Goal: Task Accomplishment & Management: Manage account settings

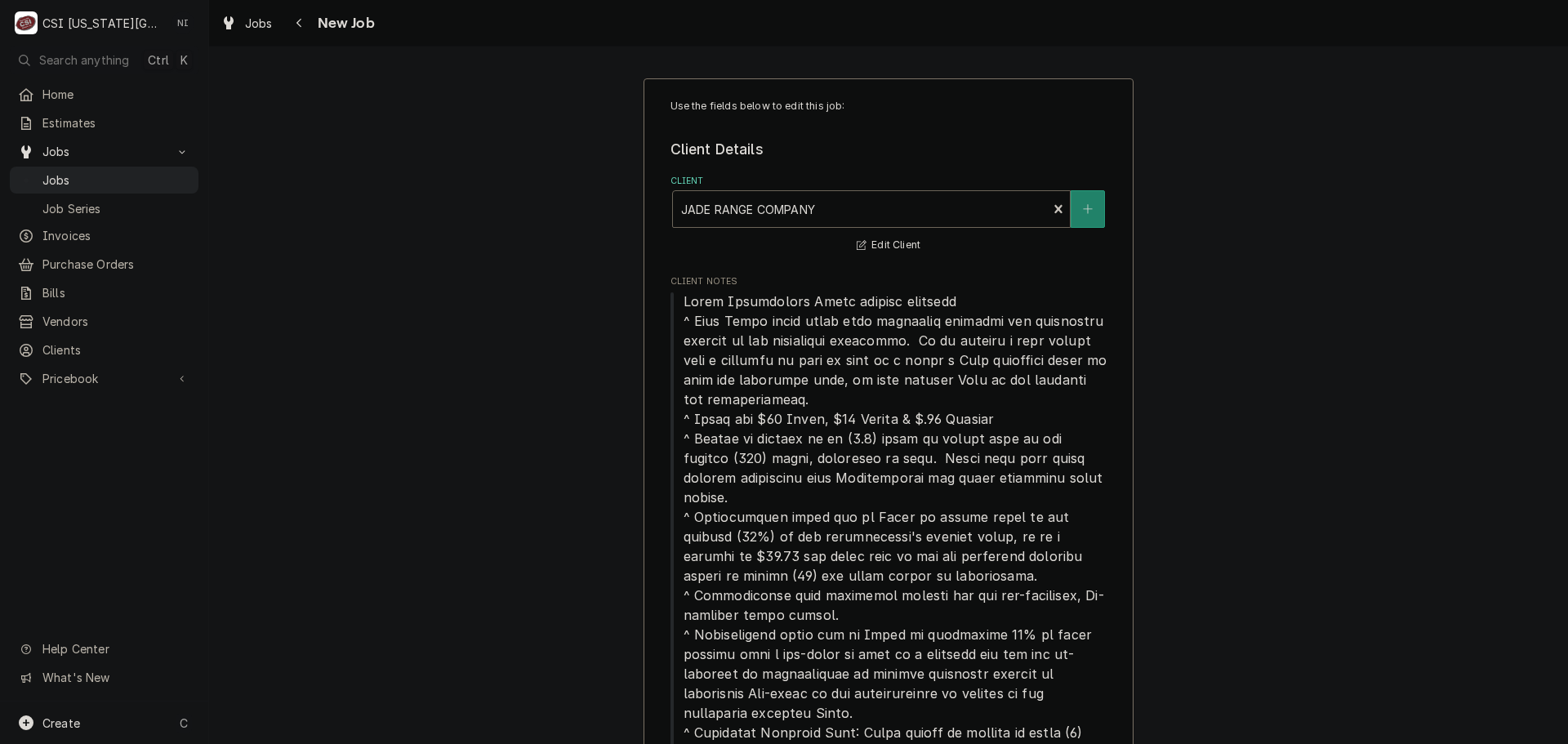
type textarea "x"
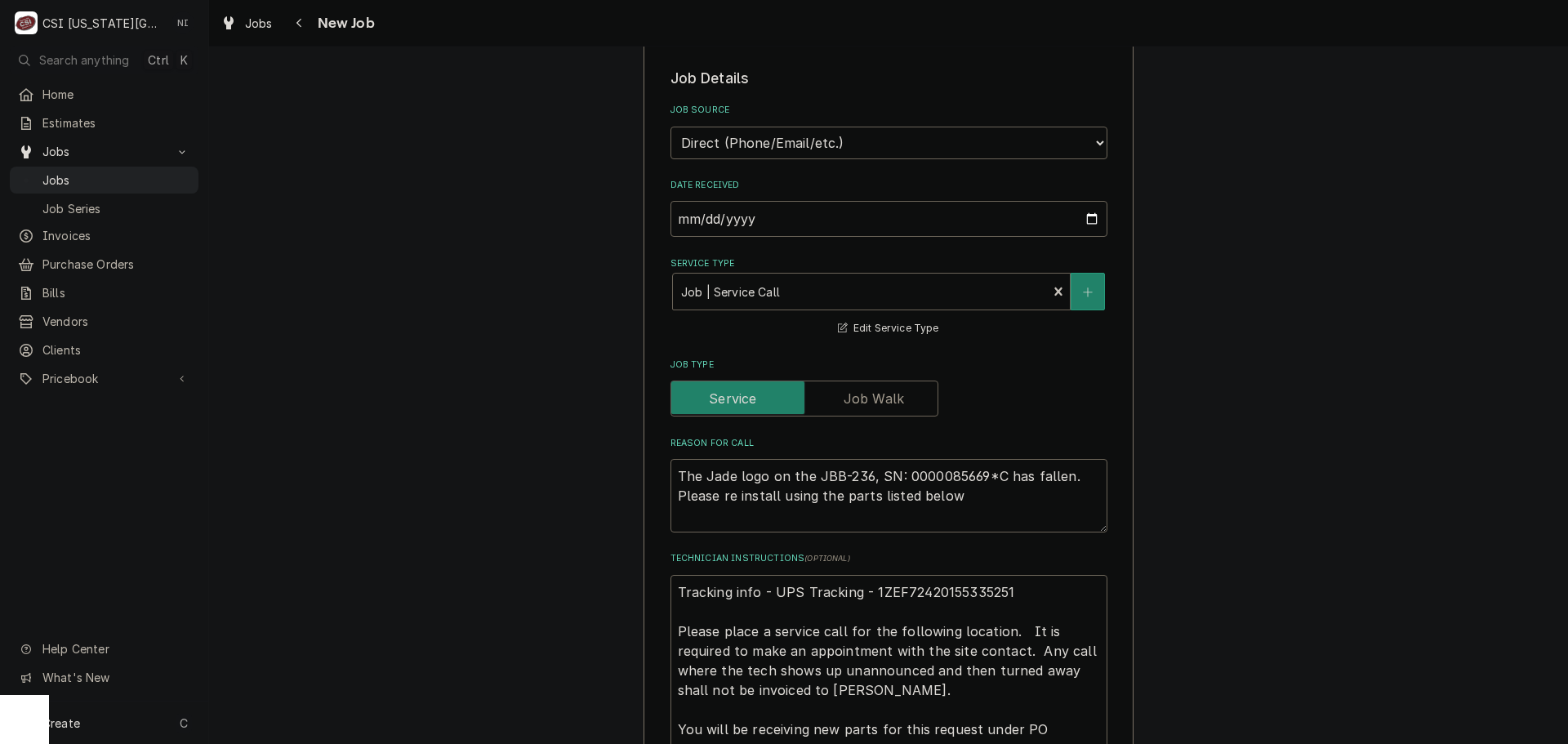
scroll to position [1151, 0]
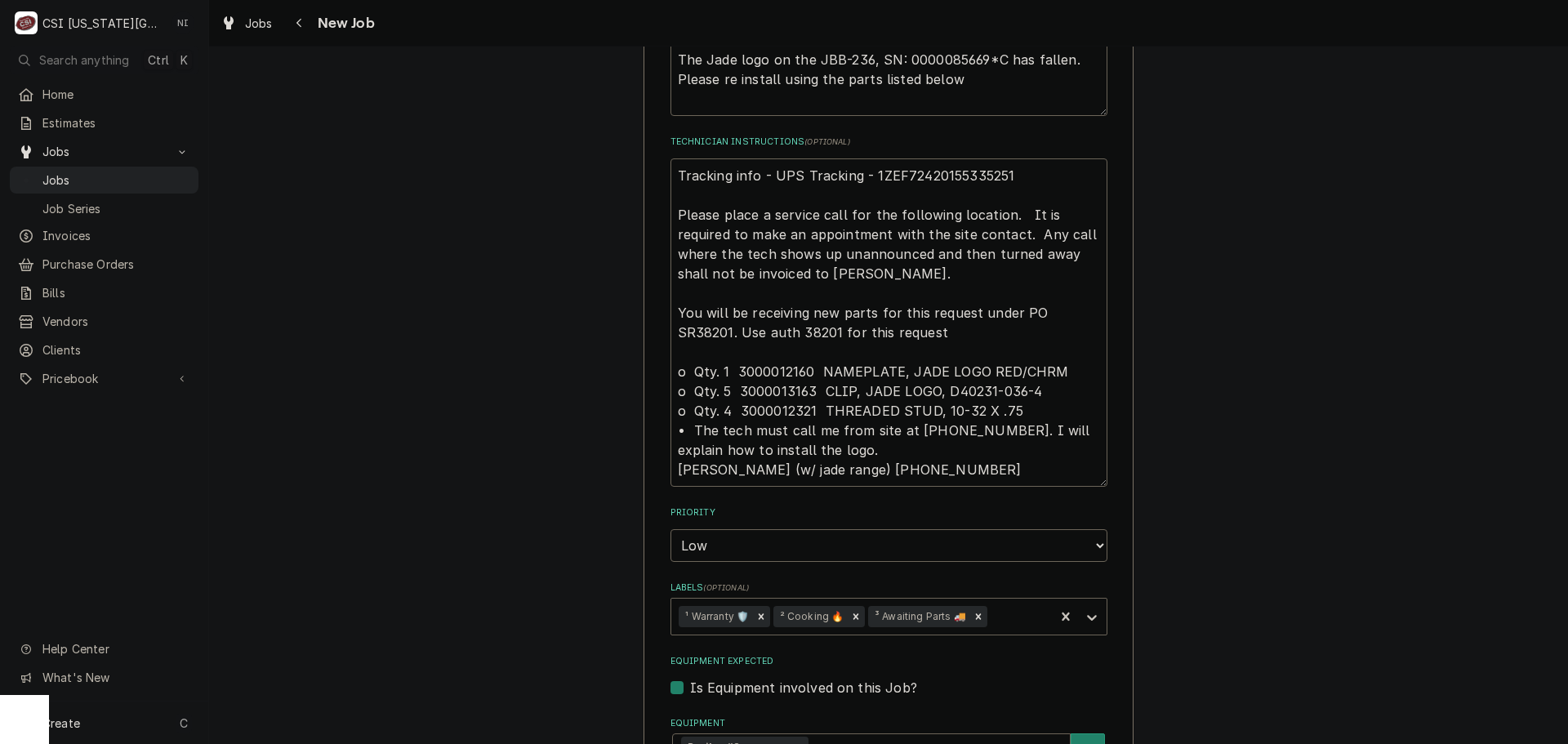
scroll to position [1450, 0]
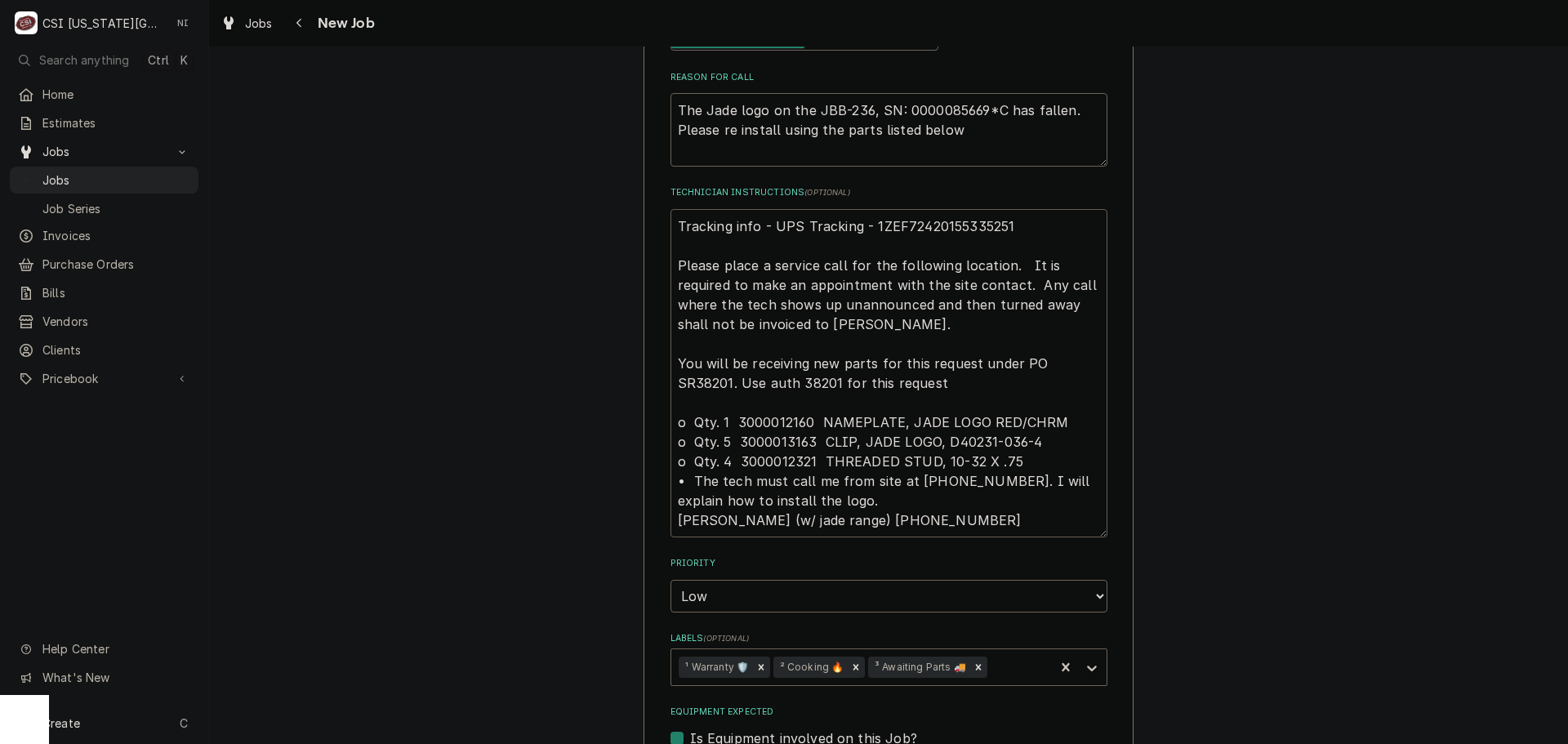
drag, startPoint x: 669, startPoint y: 207, endPoint x: 742, endPoint y: 229, distance: 76.2
click at [671, 209] on textarea "Tracking info - UPS Tracking - 1ZEF72420155335251 Please place a service call f…" at bounding box center [889, 373] width 437 height 328
type textarea "Tracking info - UPS Tracking - 1ZEF72420155335251 Please place a service call f…"
type textarea "x"
type textarea "Tracking info - UPS Tracking - 1ZEF72420155335251 Please place a service call f…"
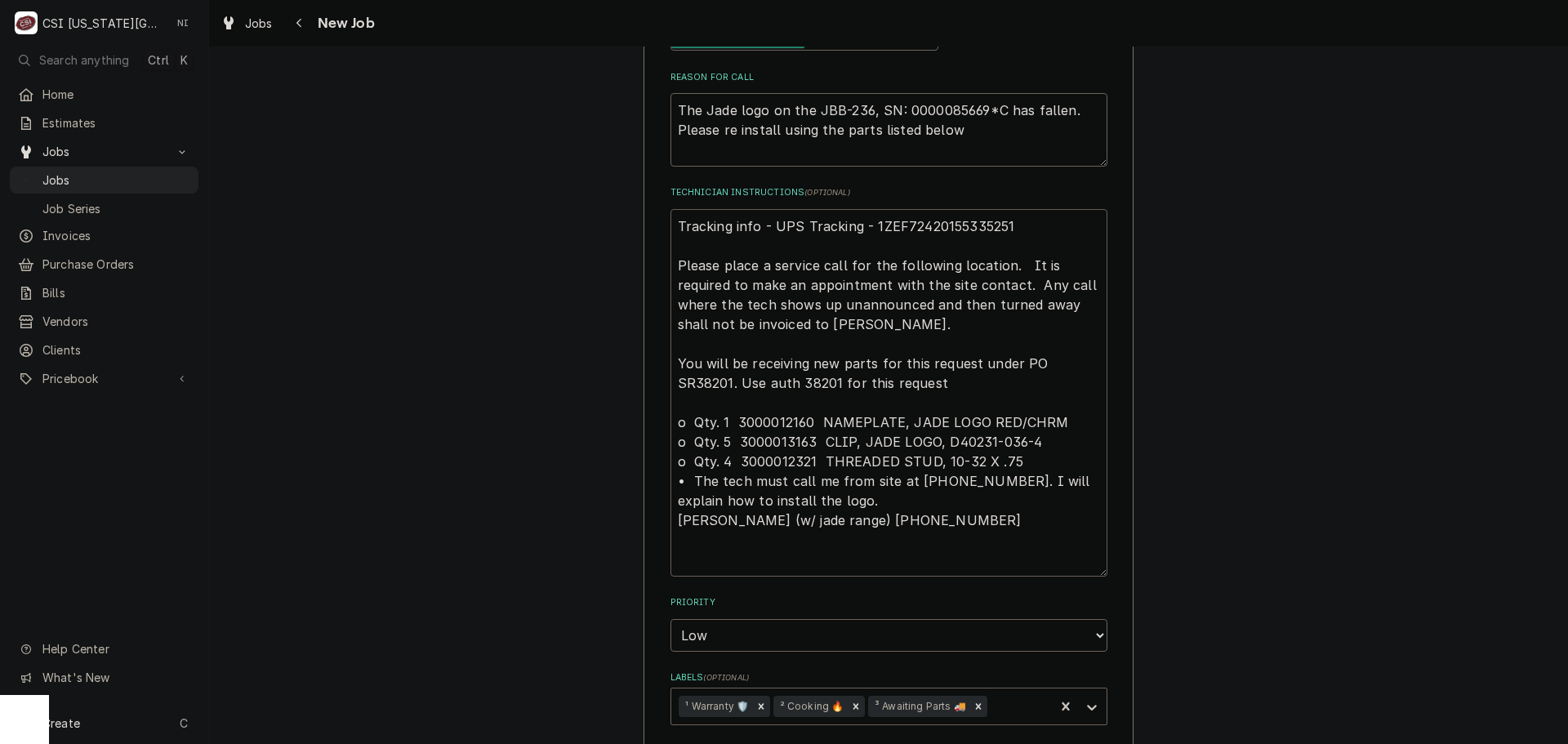
type textarea "x"
type textarea "P Tracking info - UPS Tracking - 1ZEF72420155335251 Please place a service call…"
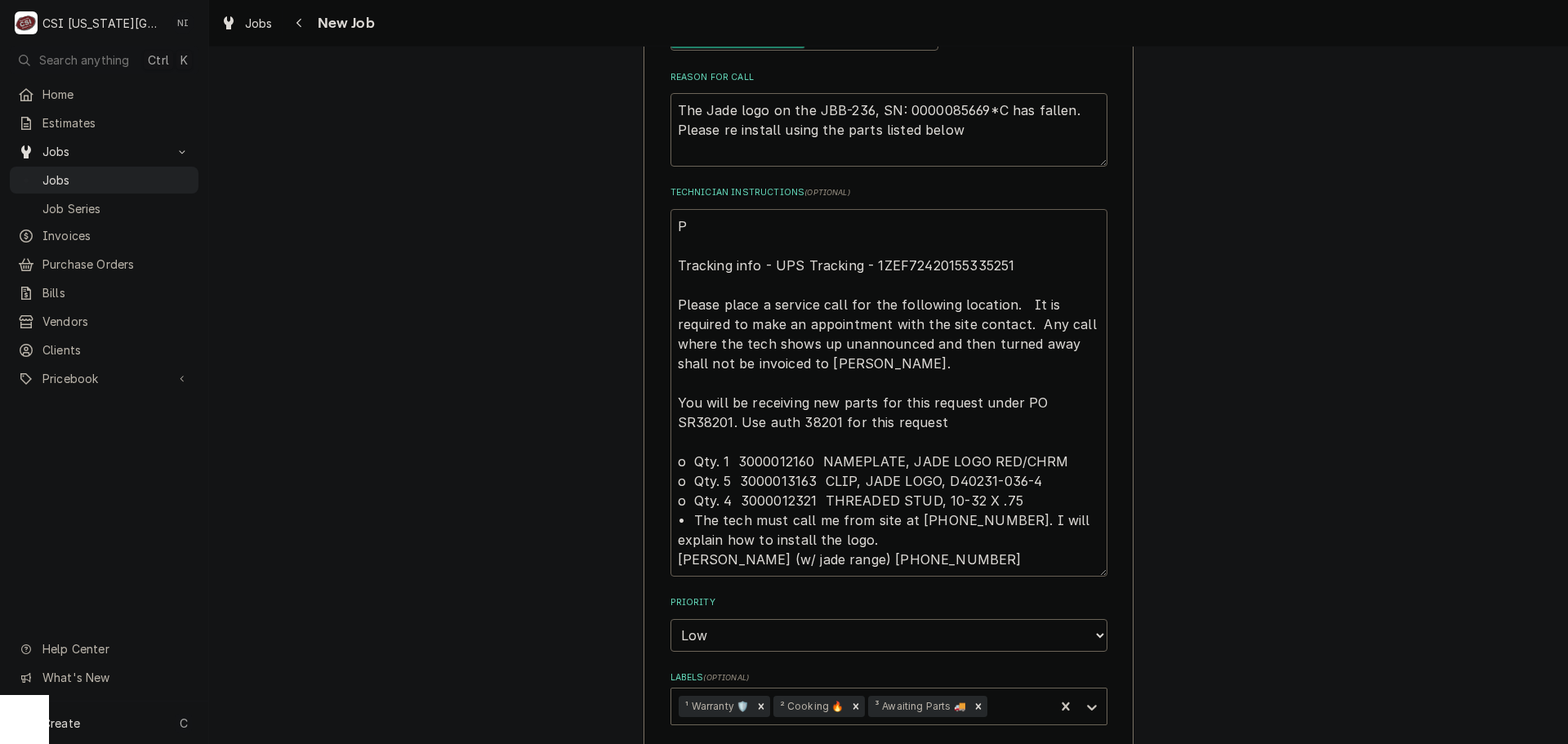
type textarea "x"
type textarea "Pa Tracking info - UPS Tracking - 1ZEF72420155335251 Please place a service cal…"
type textarea "x"
type textarea "Par Tracking info - UPS Tracking - 1ZEF72420155335251 Please place a service ca…"
type textarea "x"
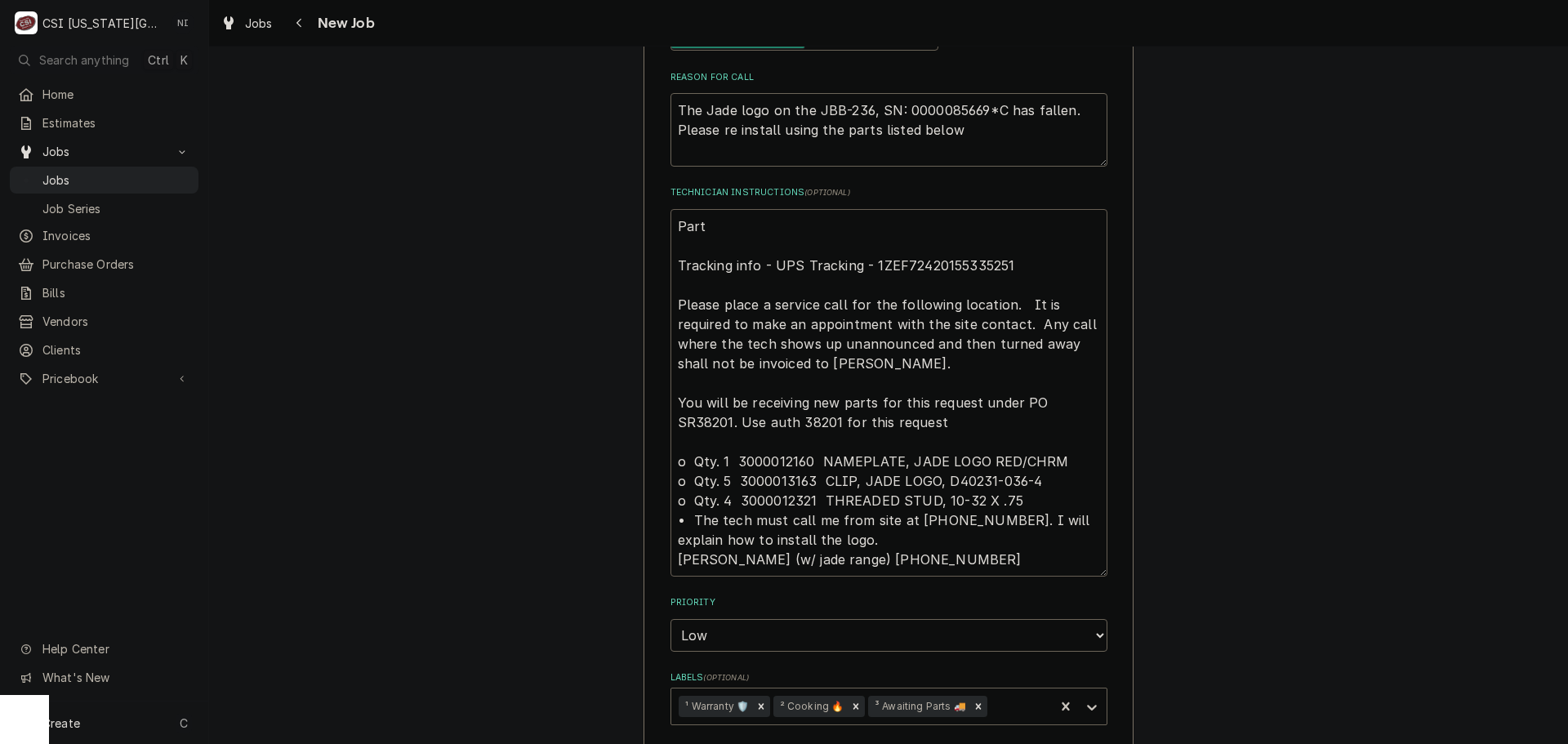
type textarea "Parts Tracking info - UPS Tracking - 1ZEF72420155335251 Please place a service …"
type textarea "x"
type textarea "Parts Tracking info - UPS Tracking - 1ZEF72420155335251 Please place a service …"
type textarea "x"
type textarea "Parts o Tracking info - UPS Tracking - 1ZEF72420155335251 Please place a servic…"
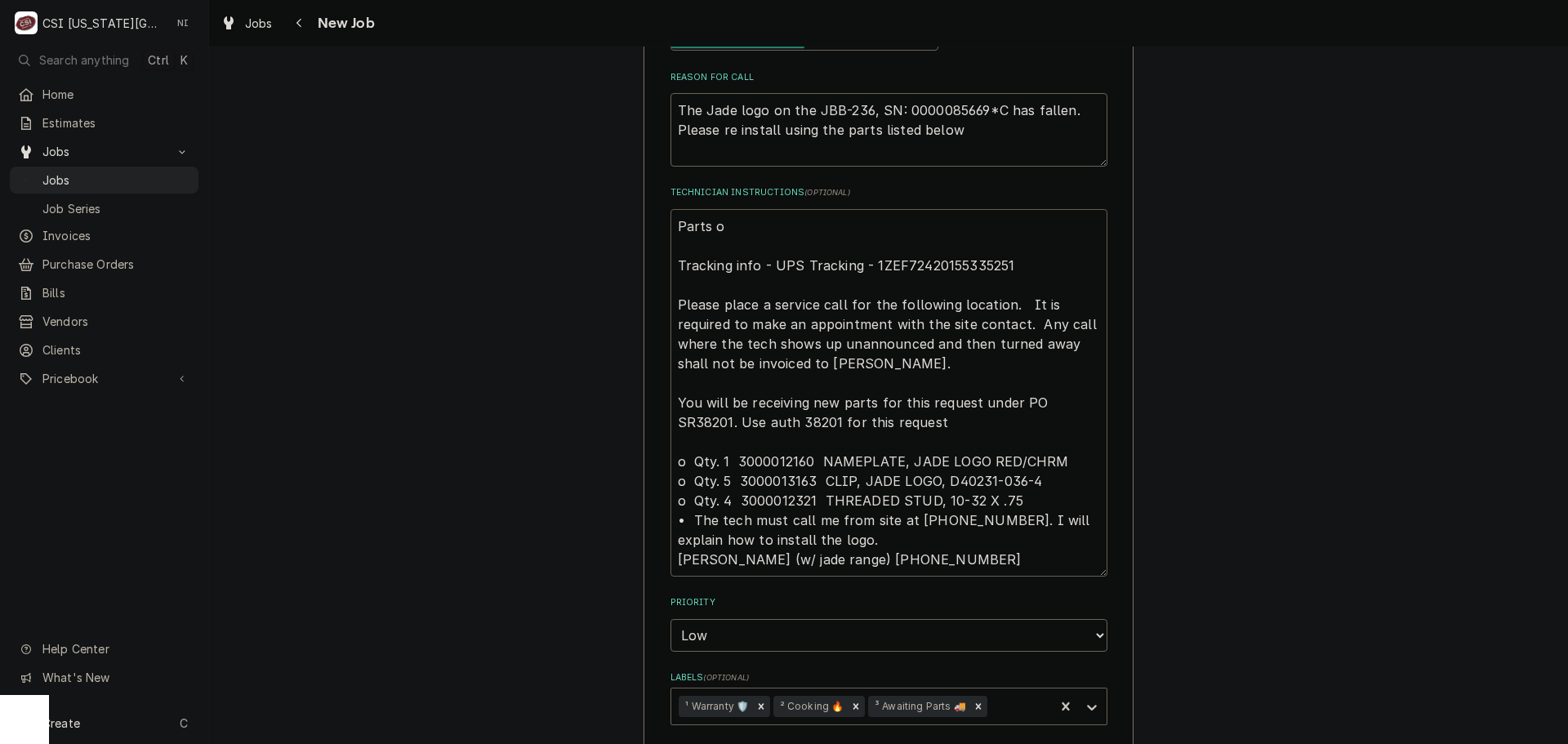
type textarea "x"
type textarea "Parts on Tracking info - UPS Tracking - 1ZEF72420155335251 Please place a servi…"
type textarea "x"
type textarea "Parts on t Tracking info - UPS Tracking - 1ZEF72420155335251 Please place a ser…"
type textarea "x"
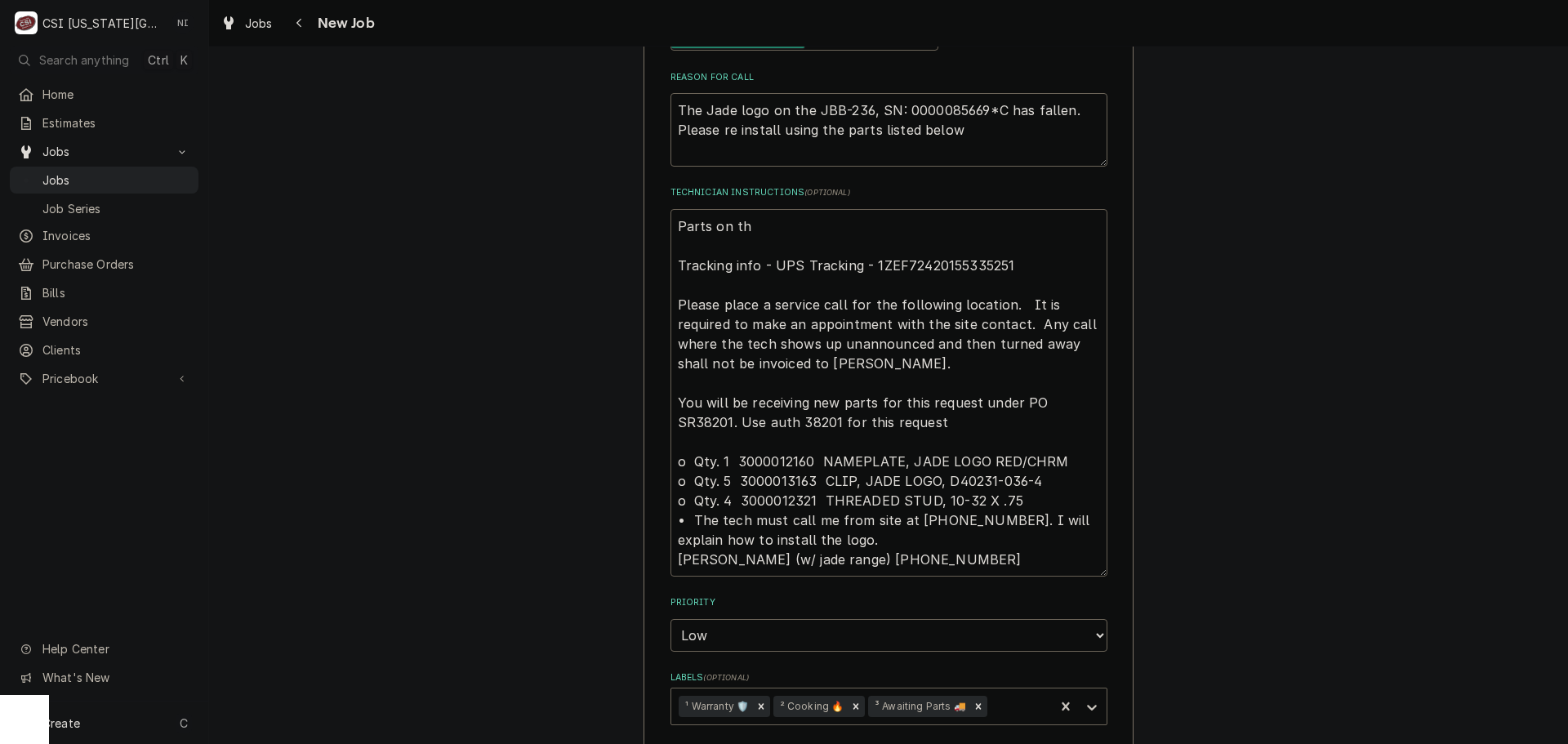
type textarea "Parts on the Tracking info - UPS Tracking - 1ZEF72420155335251 Please place a s…"
type textarea "x"
type textarea "Parts on the Tracking info - UPS Tracking - 1ZEF72420155335251 Please place a s…"
type textarea "x"
type textarea "Parts on the a Tracking info - UPS Tracking - 1ZEF72420155335251 Please place a…"
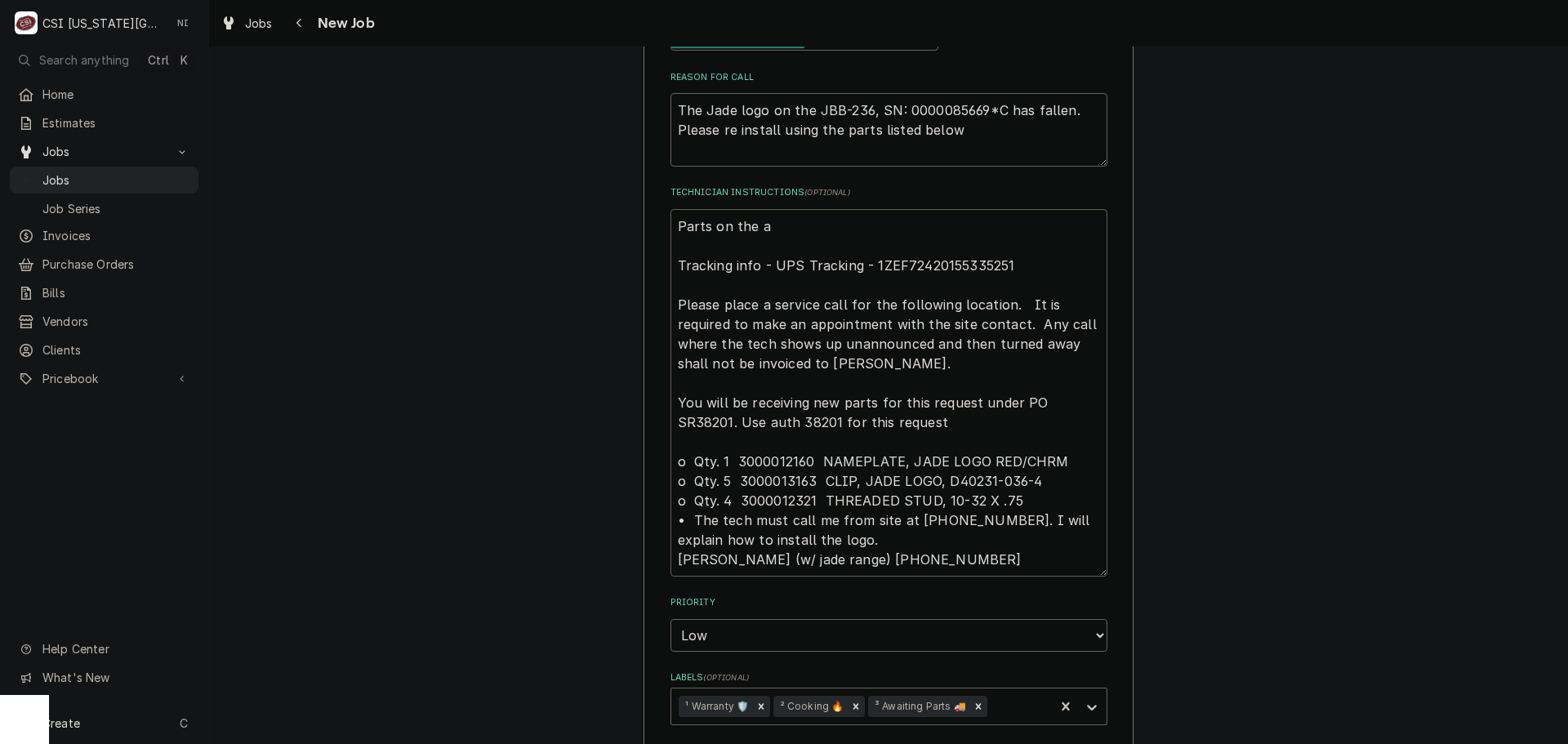
type textarea "x"
type textarea "Parts on the a Tracking info - UPS Tracking - 1ZEF72420155335251 Please place a…"
type textarea "x"
type textarea "Parts on the Tracking info - UPS Tracking - 1ZEF72420155335251 Please place a s…"
type textarea "x"
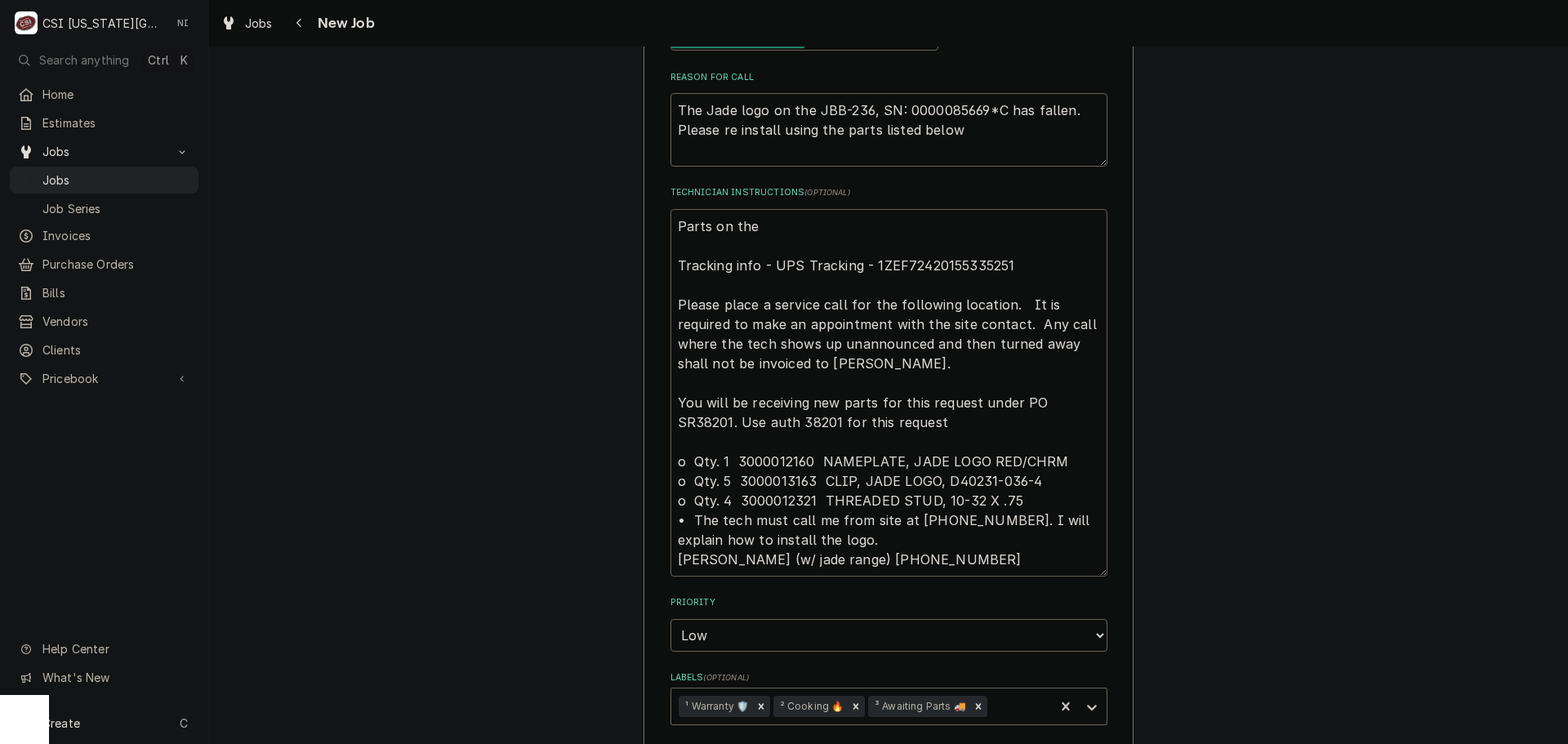
type textarea "Parts on the Tracking info - UPS Tracking - 1ZEF72420155335251 Please place a s…"
type textarea "x"
type textarea "Parts on th Tracking info - UPS Tracking - 1ZEF72420155335251 Please place a se…"
type textarea "x"
type textarea "Parts on Tracking info - UPS Tracking - 1ZEF72420155335251 Please place a servi…"
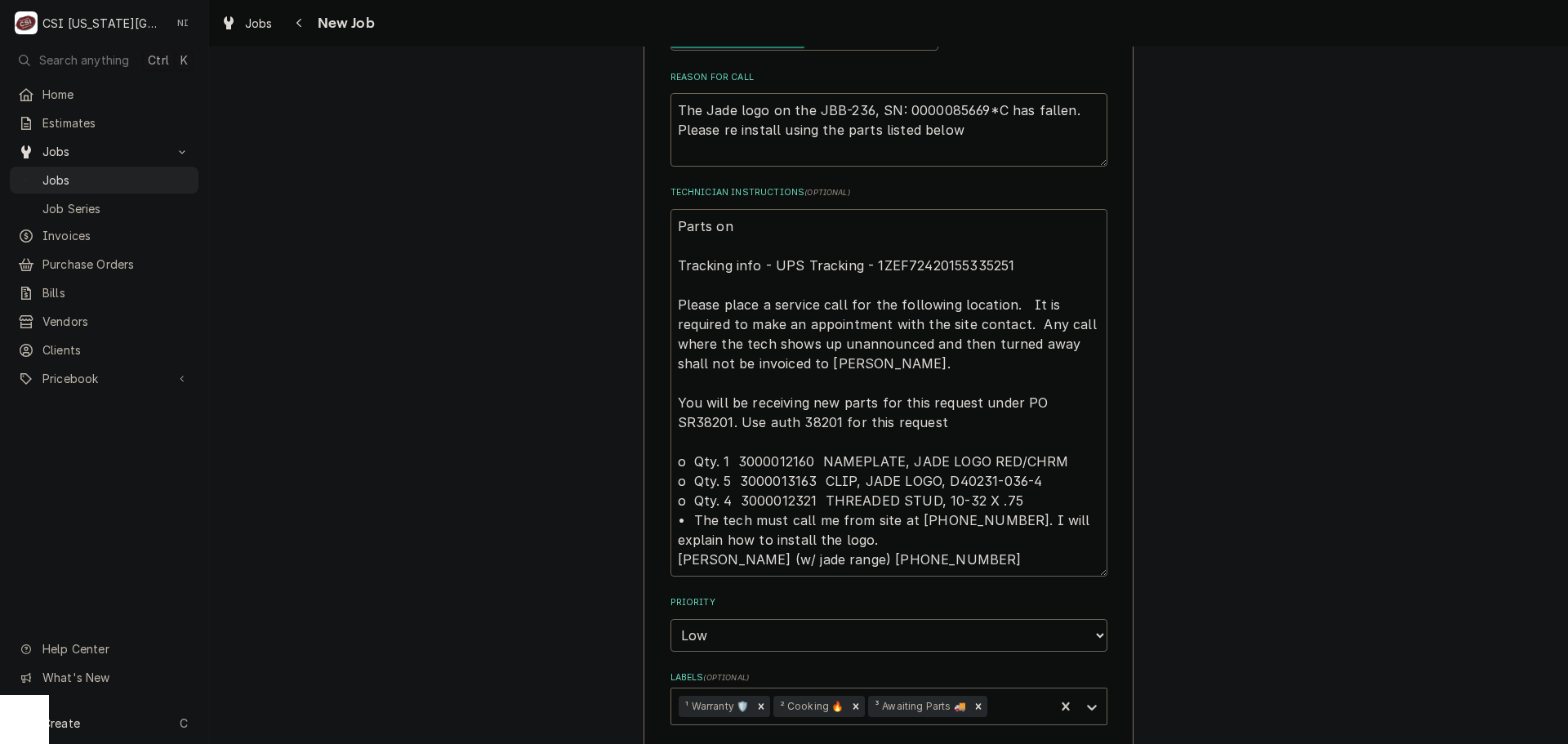
type textarea "x"
type textarea "Parts on Tracking info - UPS Tracking - 1ZEF72420155335251 Please place a servi…"
type textarea "x"
type textarea "Parts o Tracking info - UPS Tracking - 1ZEF72420155335251 Please place a servic…"
type textarea "x"
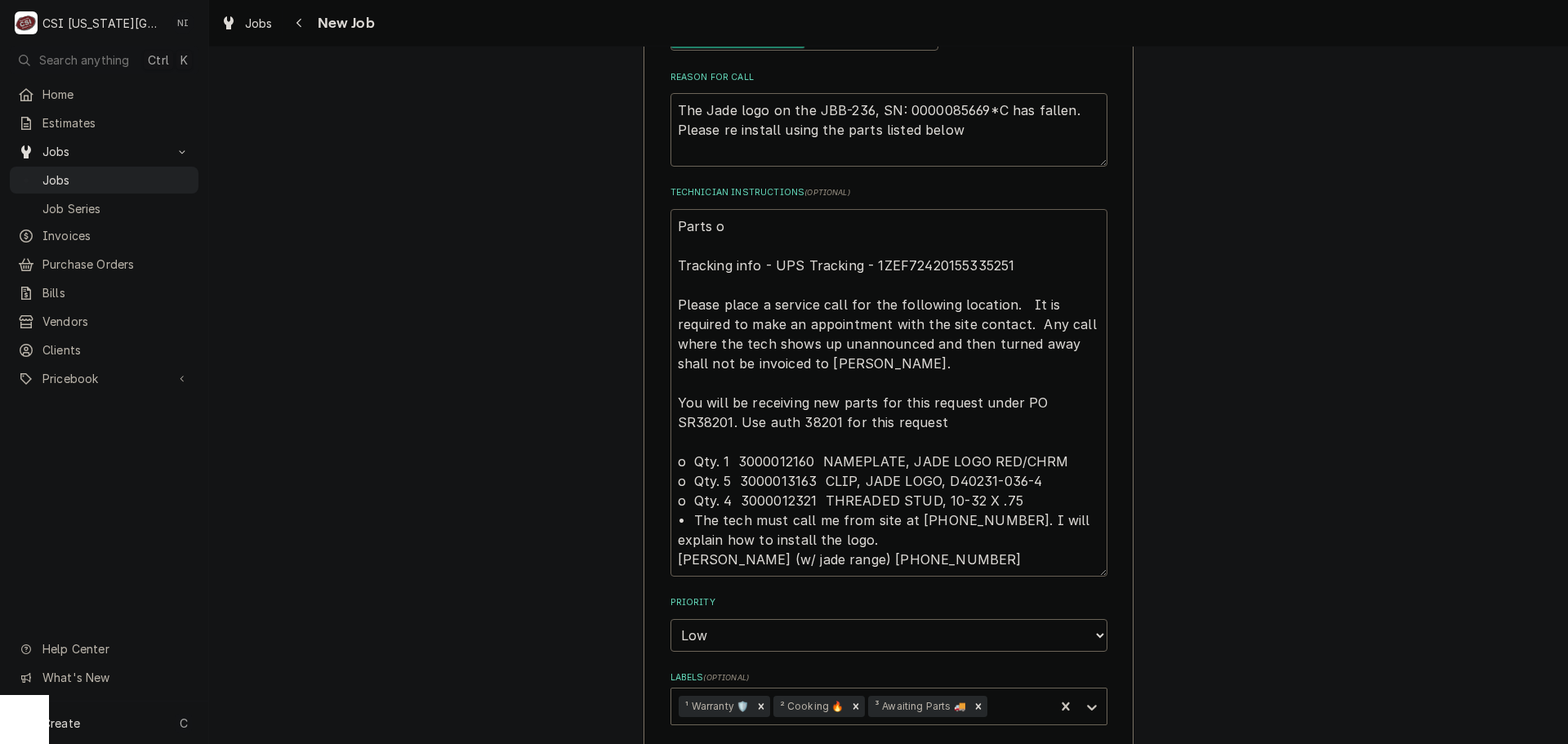
type textarea "Parts Tracking info - UPS Tracking - 1ZEF72420155335251 Please place a service …"
type textarea "x"
type textarea "Parts on Tracking info - UPS Tracking - 1ZEF72420155335251 Please place a servi…"
type textarea "x"
type textarea "Parts on Tracking info - UPS Tracking - 1ZEF72420155335251 Please place a servi…"
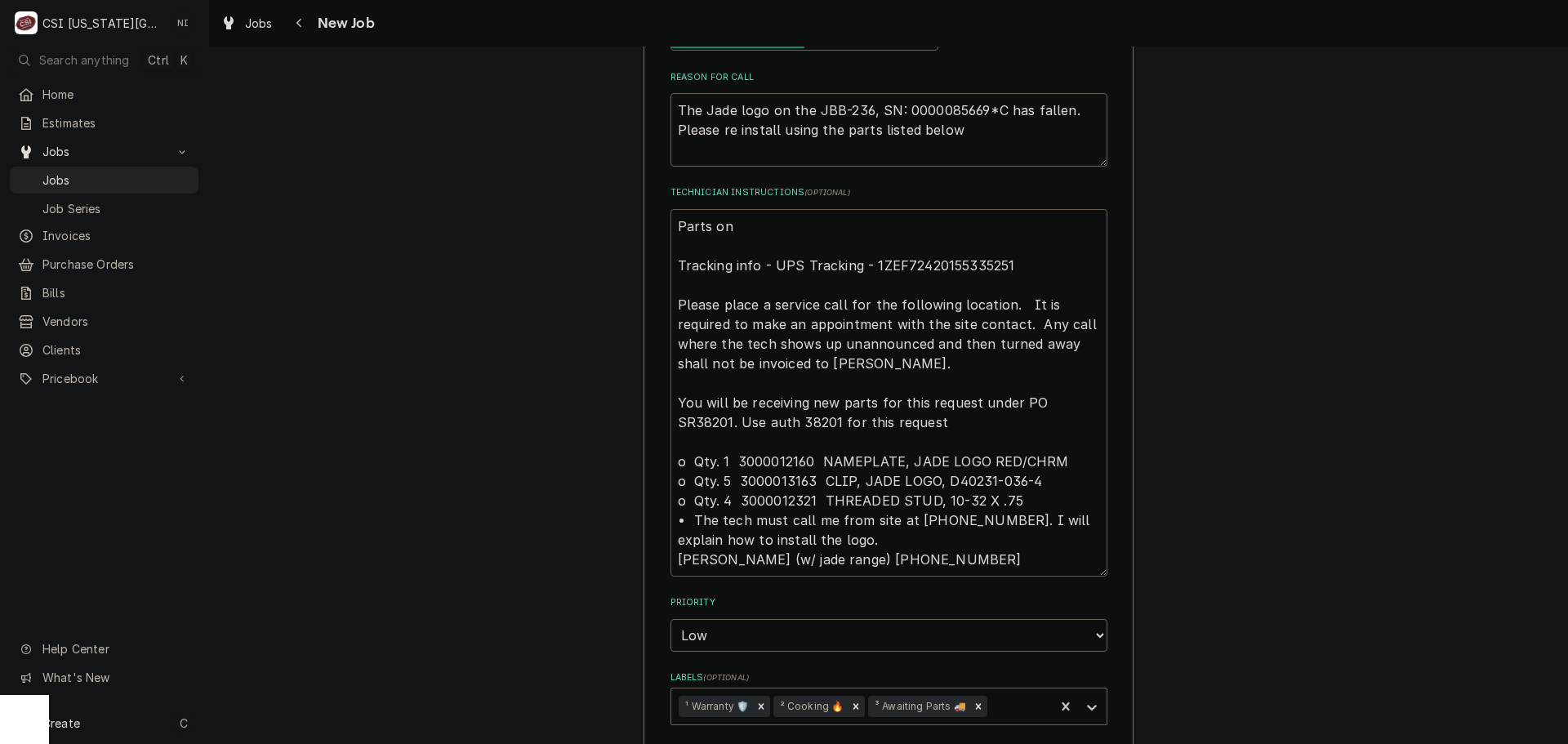
type textarea "x"
type textarea "Parts on t Tracking info - UPS Tracking - 1ZEF72420155335251 Please place a ser…"
type textarea "x"
type textarea "Parts on th Tracking info - UPS Tracking - 1ZEF72420155335251 Please place a se…"
type textarea "x"
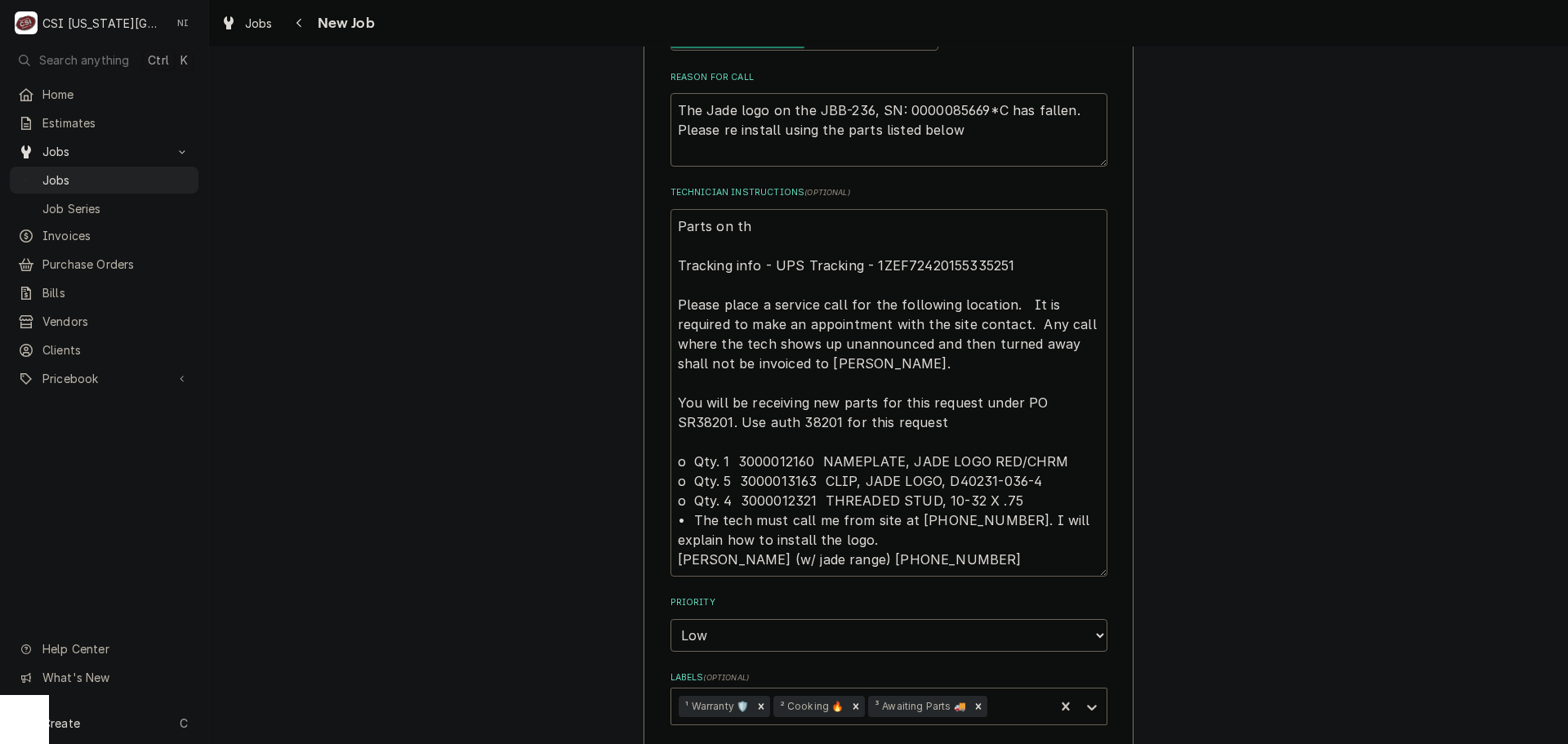
type textarea "Parts on the Tracking info - UPS Tracking - 1ZEF72420155335251 Please place a s…"
type textarea "x"
type textarea "Parts on the Tracking info - UPS Tracking - 1ZEF72420155335251 Please place a s…"
type textarea "x"
type textarea "Parts on the u Tracking info - UPS Tracking - 1ZEF72420155335251 Please place a…"
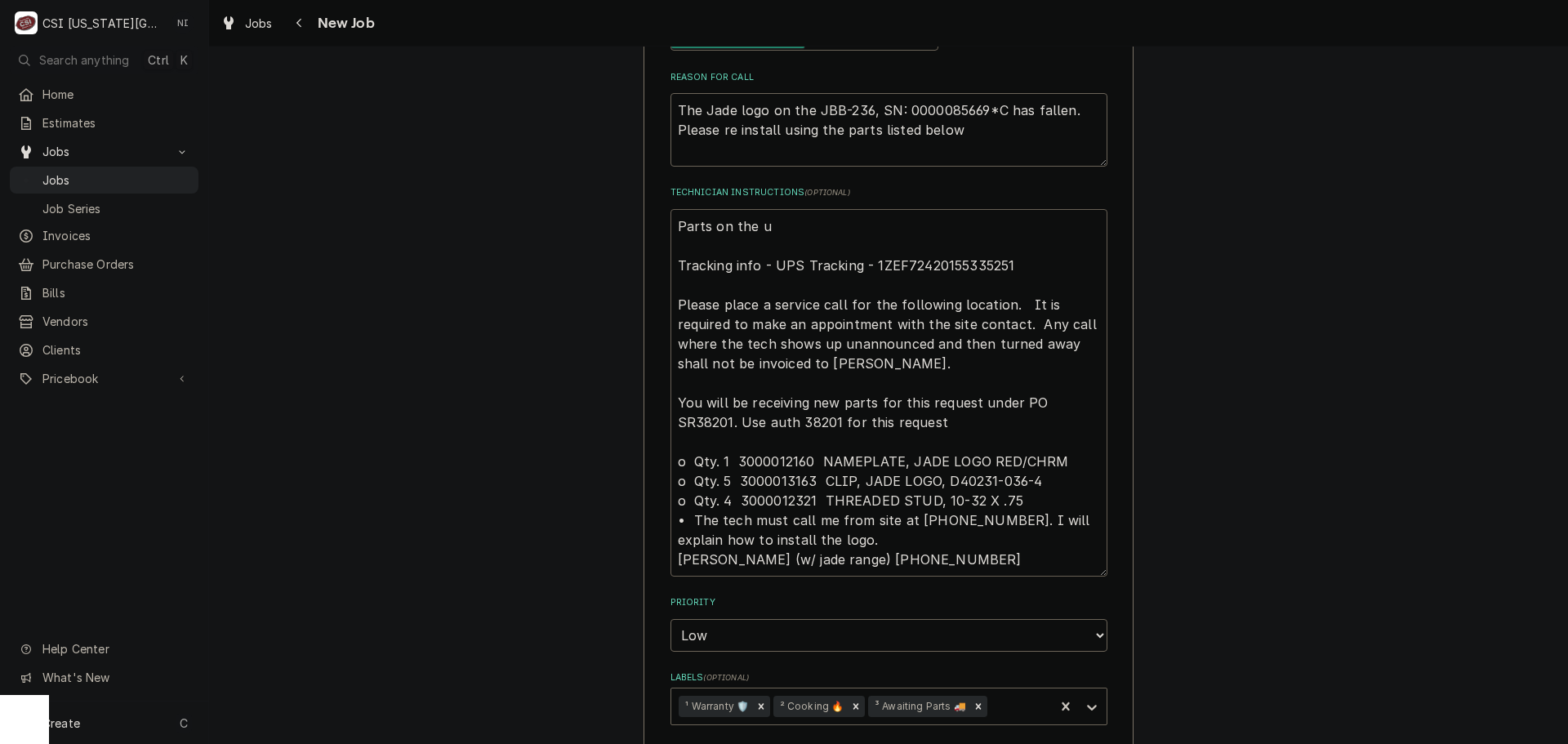
type textarea "x"
type textarea "Parts on the un Tracking info - UPS Tracking - 1ZEF72420155335251 Please place …"
type textarea "x"
type textarea "Parts on the una Tracking info - UPS Tracking - 1ZEF72420155335251 Please place…"
type textarea "x"
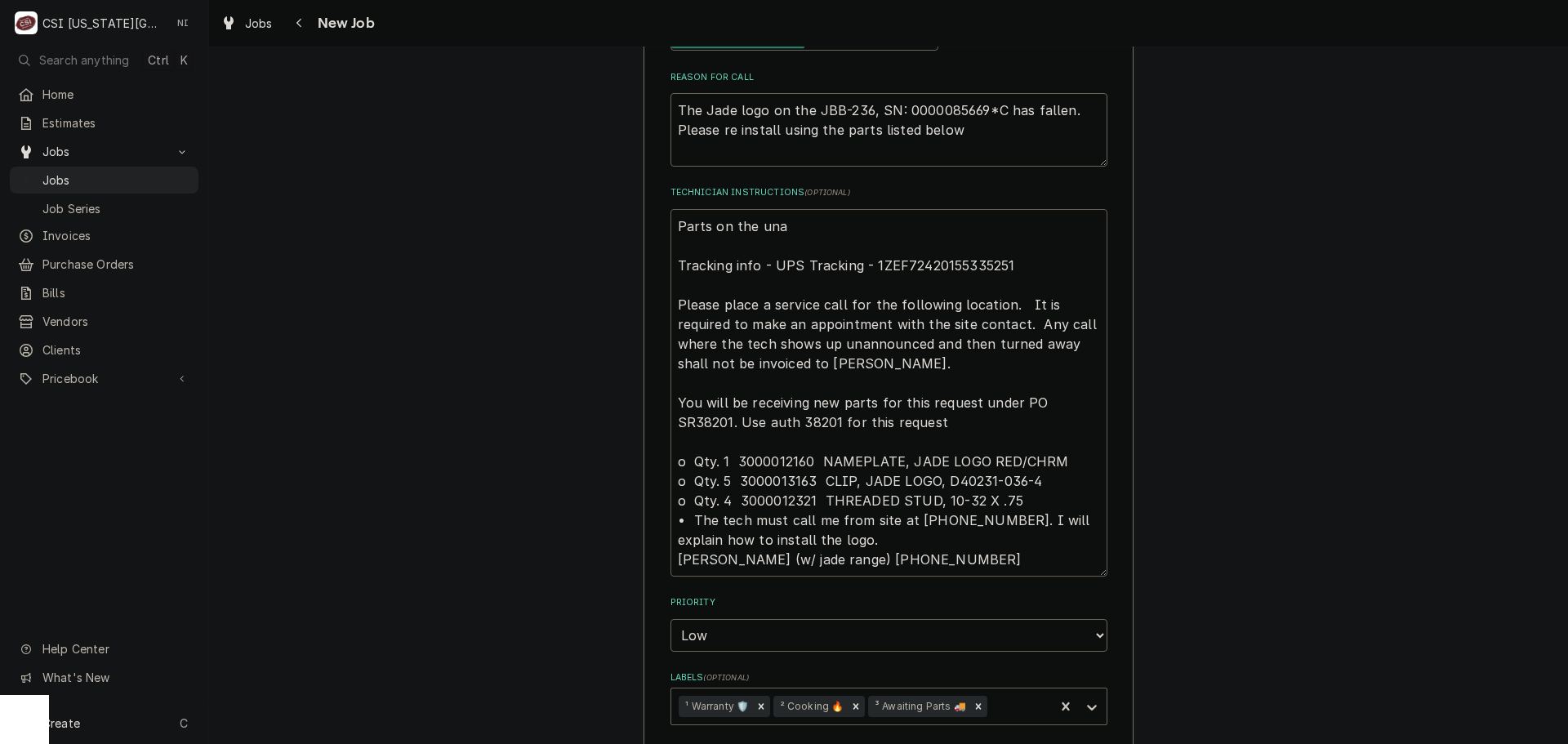
type textarea "Parts on the unas Tracking info - UPS Tracking - 1ZEF72420155335251 Please plac…"
type textarea "x"
type textarea "Parts on the unass Tracking info - UPS Tracking - 1ZEF72420155335251 Please pla…"
type textarea "x"
type textarea "Parts on the unassi Tracking info - UPS Tracking - 1ZEF72420155335251 Please pl…"
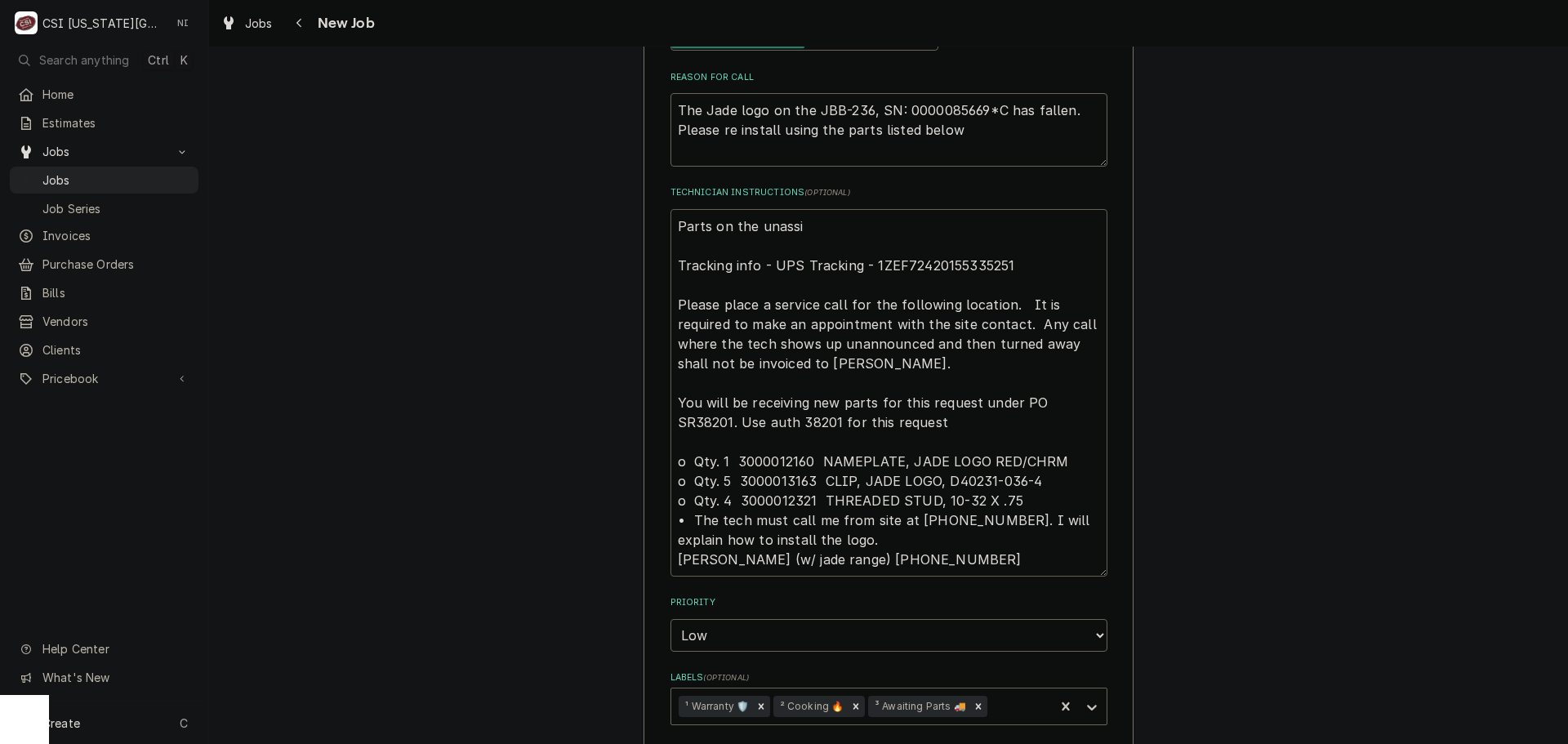
type textarea "x"
type textarea "Parts on the unassin Tracking info - UPS Tracking - 1ZEF72420155335251 Please p…"
type textarea "x"
type textarea "Parts on the unassing Tracking info - UPS Tracking - 1ZEF72420155335251 Please …"
type textarea "x"
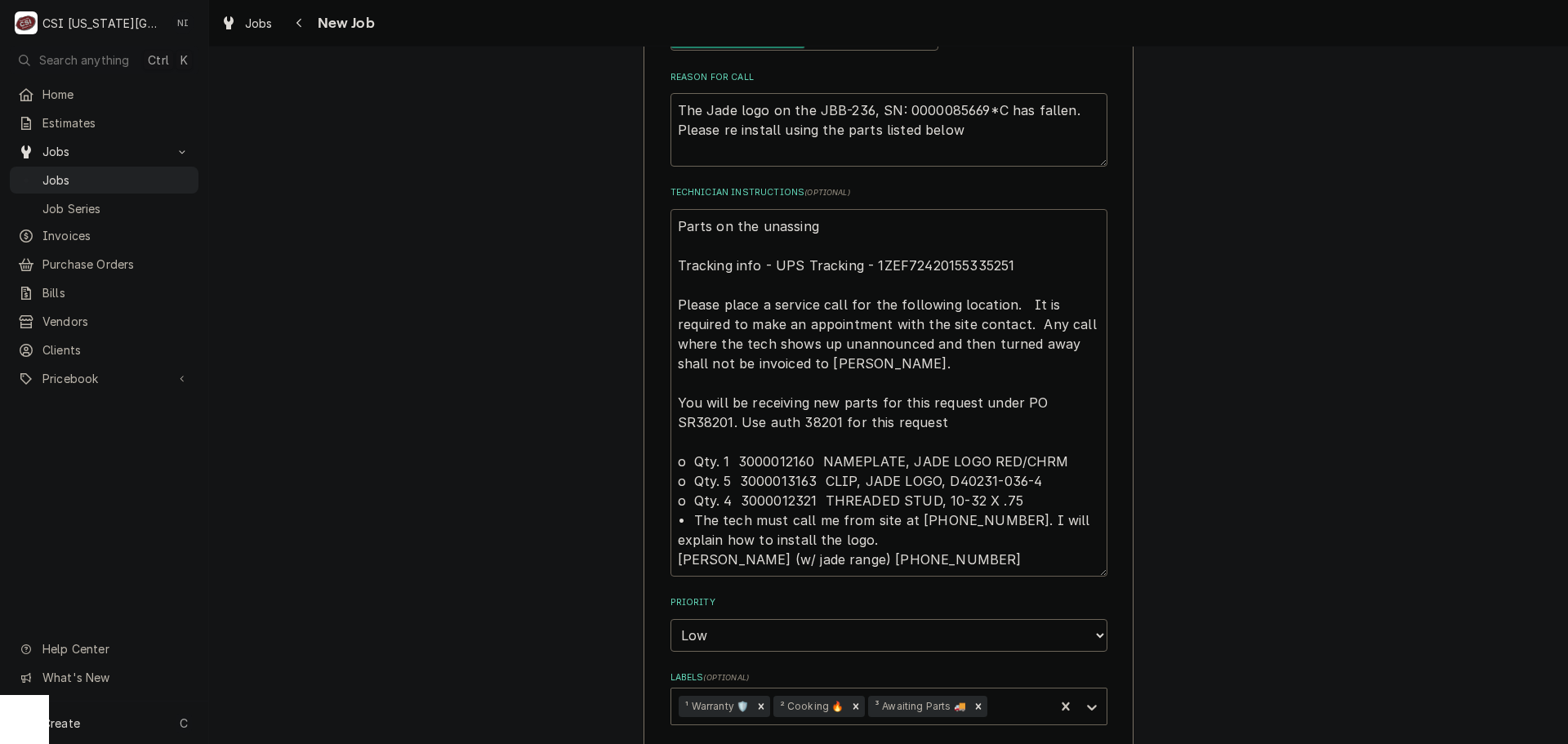
type textarea "Parts on the unassinge Tracking info - UPS Tracking - 1ZEF72420155335251 Please…"
type textarea "x"
type textarea "Parts on the unassinged Tracking info - UPS Tracking - 1ZEF72420155335251 Pleas…"
type textarea "x"
type textarea "Parts on the unassinged Tracking info - UPS Tracking - 1ZEF72420155335251 Pleas…"
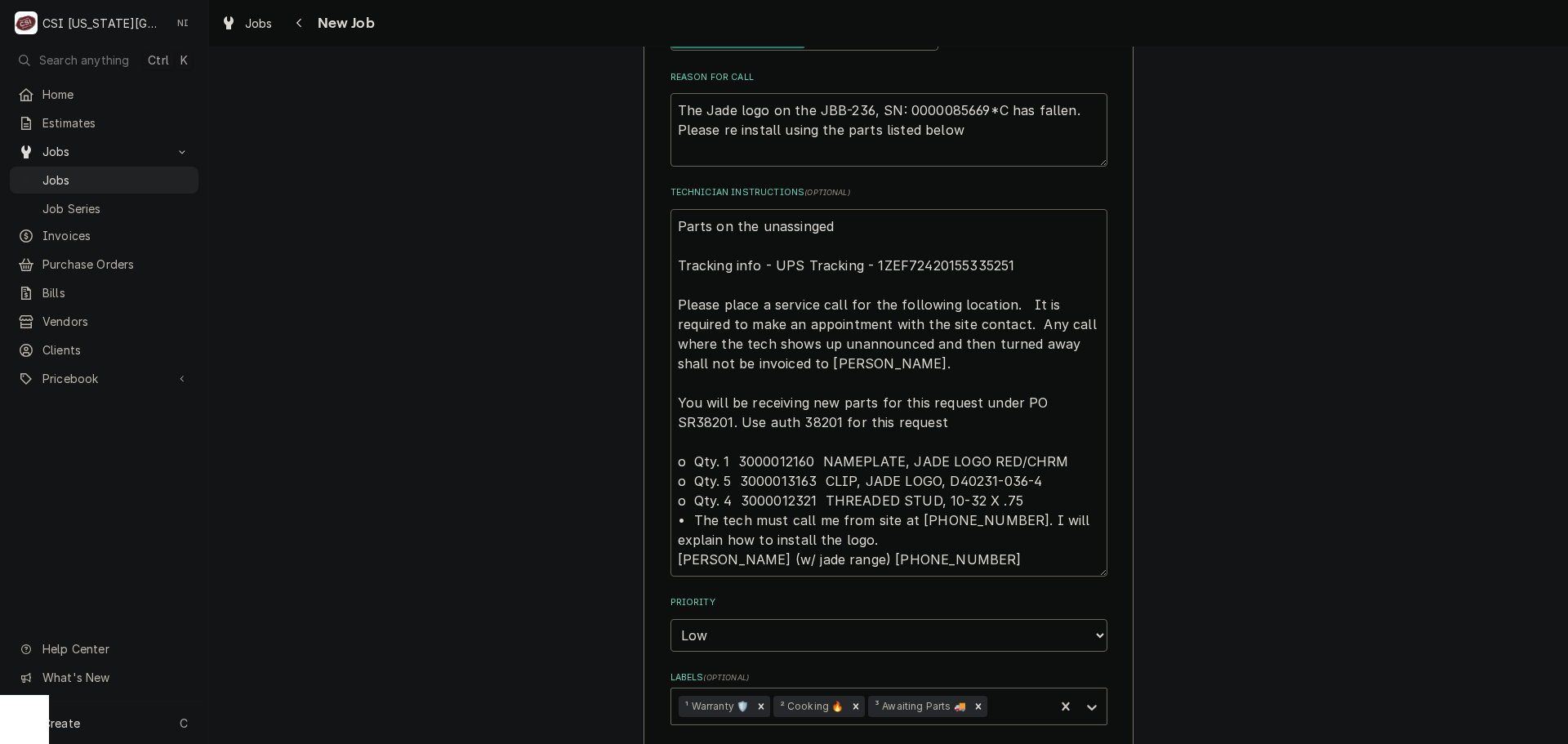
type textarea "x"
type textarea "Parts on the unassinged Tracking info - UPS Tracking - 1ZEF72420155335251 Pleas…"
type textarea "x"
type textarea "Parts on the unassinge Tracking info - UPS Tracking - 1ZEF72420155335251 Please…"
type textarea "x"
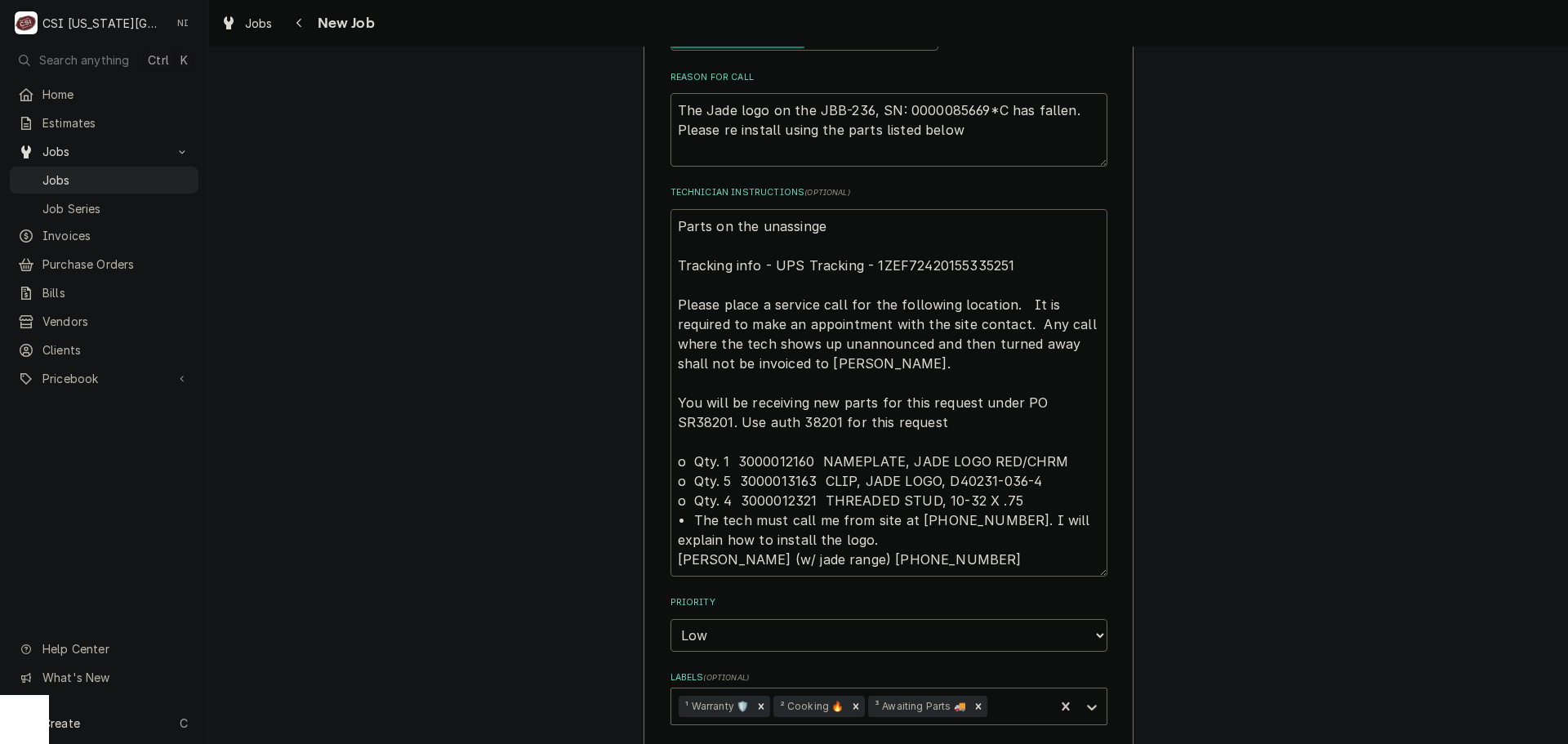
type textarea "Parts on the unassing Tracking info - UPS Tracking - 1ZEF72420155335251 Please …"
type textarea "x"
type textarea "Parts on the unassin Tracking info - UPS Tracking - 1ZEF72420155335251 Please p…"
type textarea "x"
type textarea "Parts on the unassi Tracking info - UPS Tracking - 1ZEF72420155335251 Please pl…"
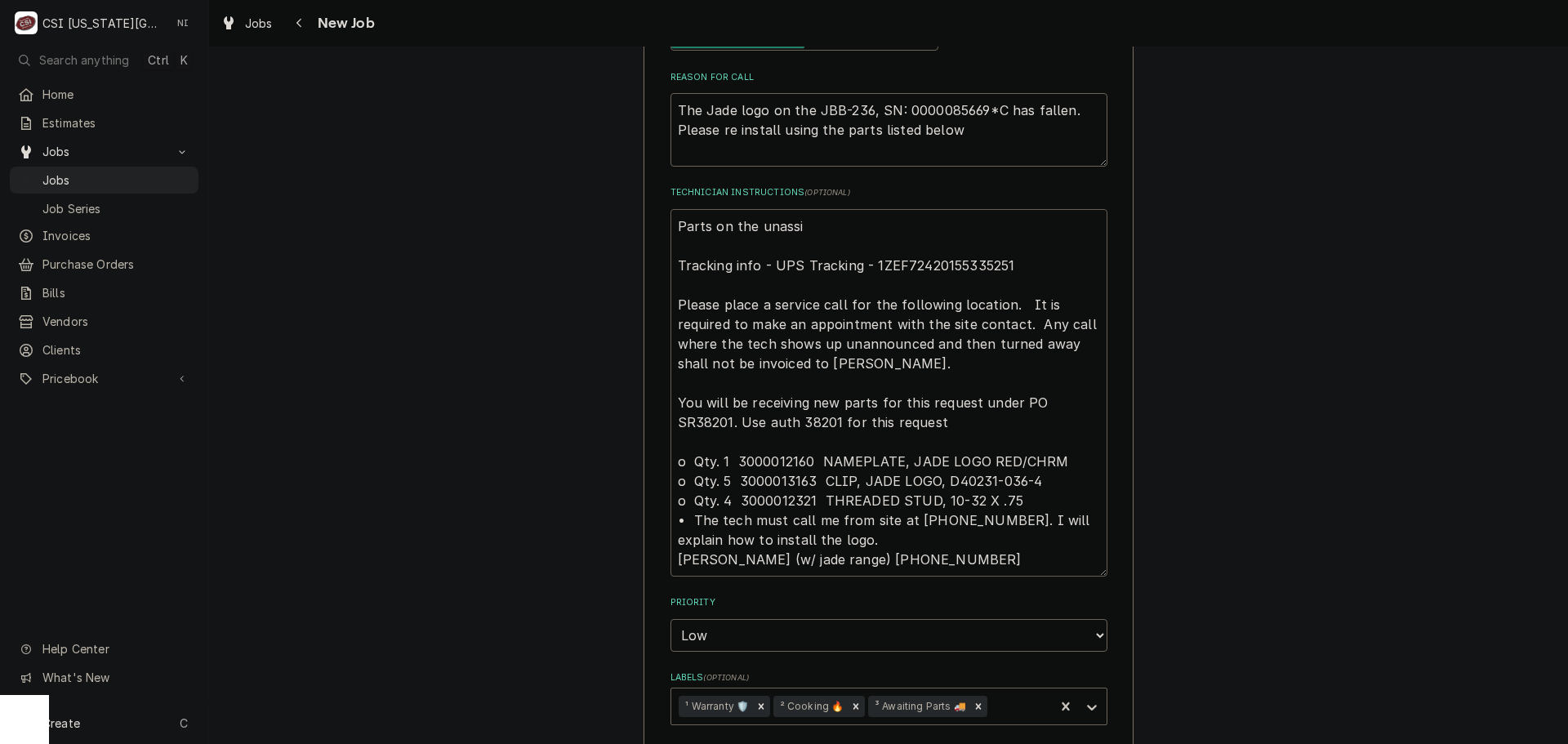
type textarea "x"
type textarea "Parts on the unassign Tracking info - UPS Tracking - 1ZEF72420155335251 Please …"
type textarea "x"
type textarea "Parts on the unassigne Tracking info - UPS Tracking - 1ZEF72420155335251 Please…"
type textarea "x"
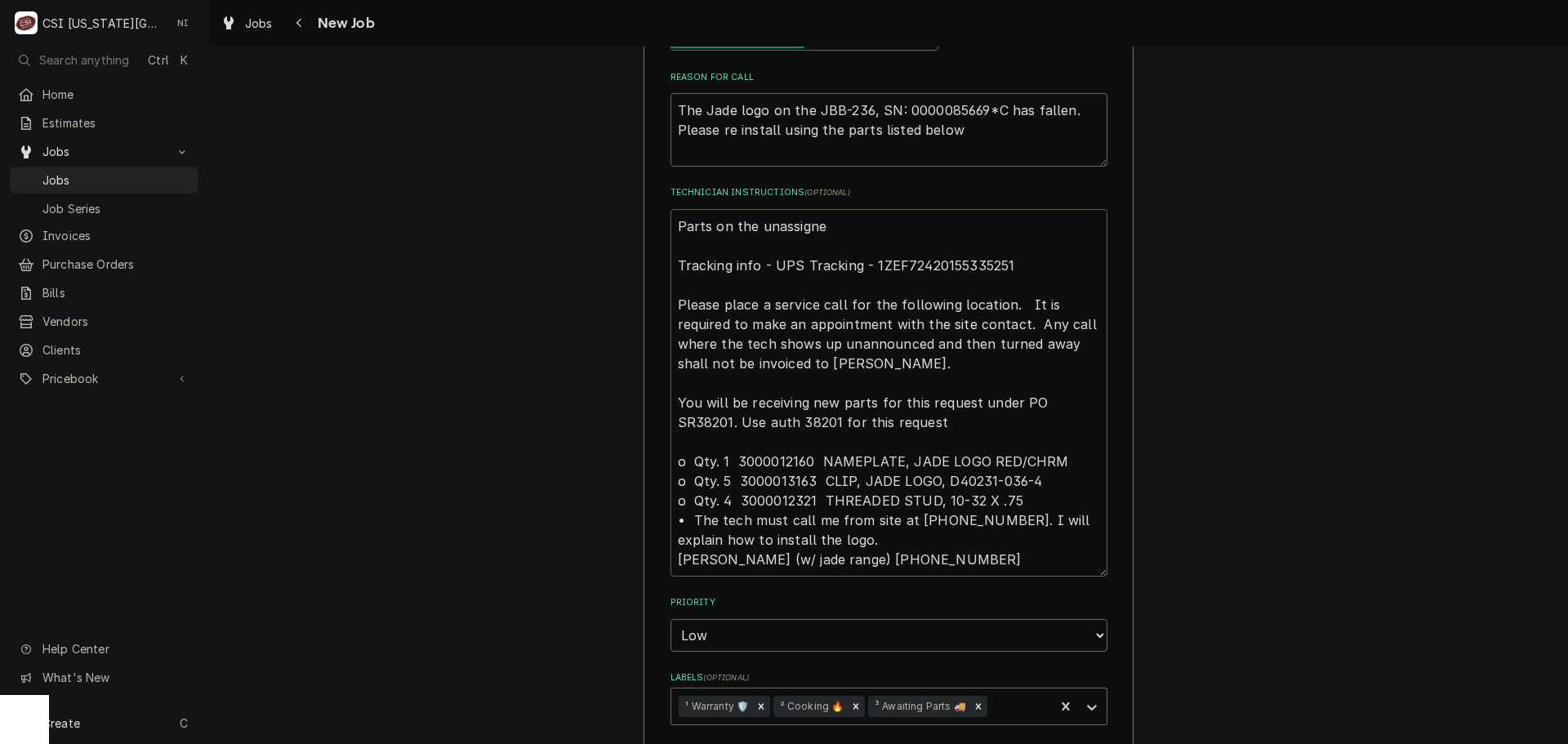
type textarea "Parts on the unassigned Tracking info - UPS Tracking - 1ZEF72420155335251 Pleas…"
type textarea "x"
type textarea "Parts on the unassigned Tracking info - UPS Tracking - 1ZEF72420155335251 Pleas…"
type textarea "x"
type textarea "Parts on the unassigned s Tracking info - UPS Tracking - 1ZEF72420155335251 Ple…"
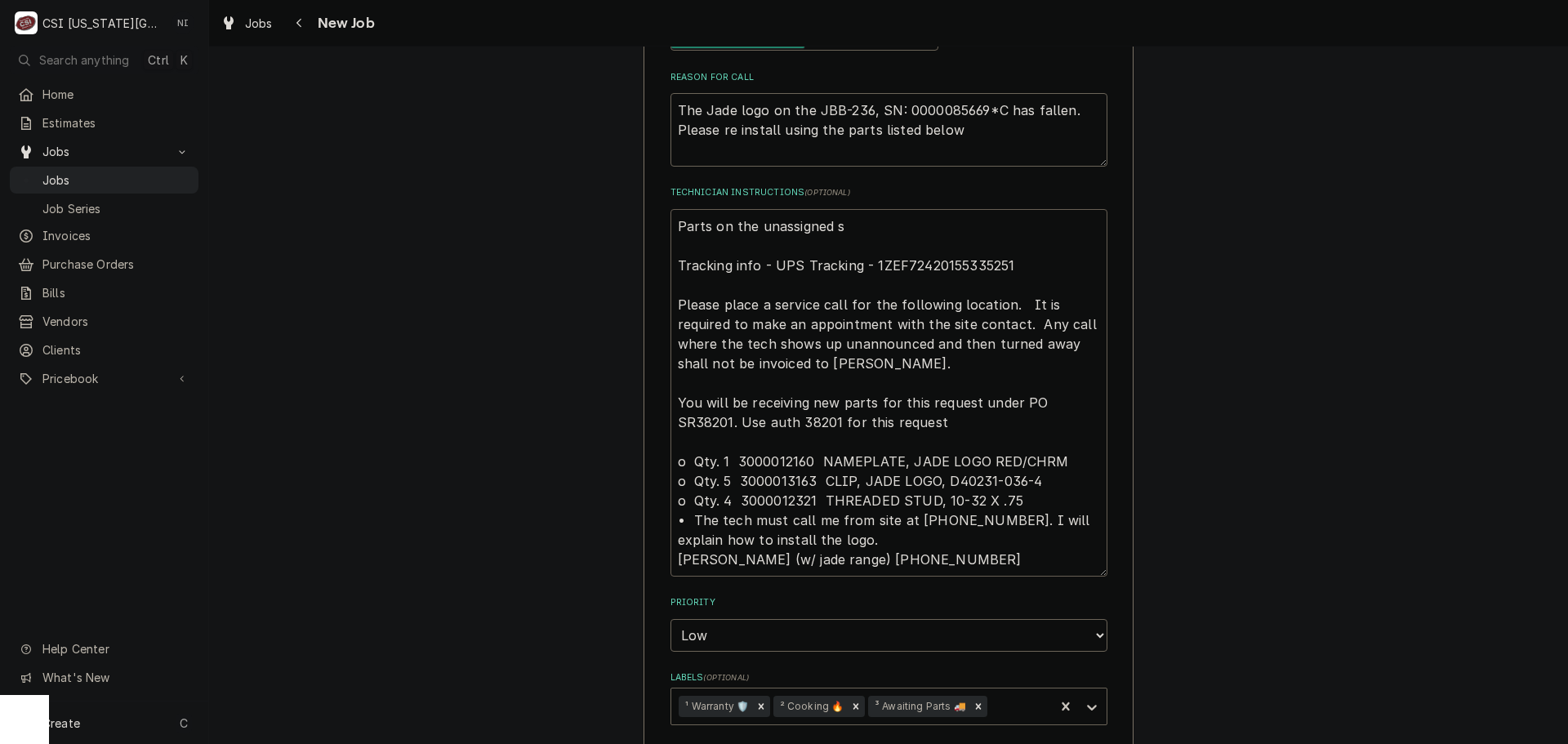
type textarea "x"
type textarea "Parts on the unassigned sh Tracking info - UPS Tracking - 1ZEF72420155335251 Pl…"
type textarea "x"
type textarea "Parts on the unassigned she Tracking info - UPS Tracking - 1ZEF72420155335251 P…"
type textarea "x"
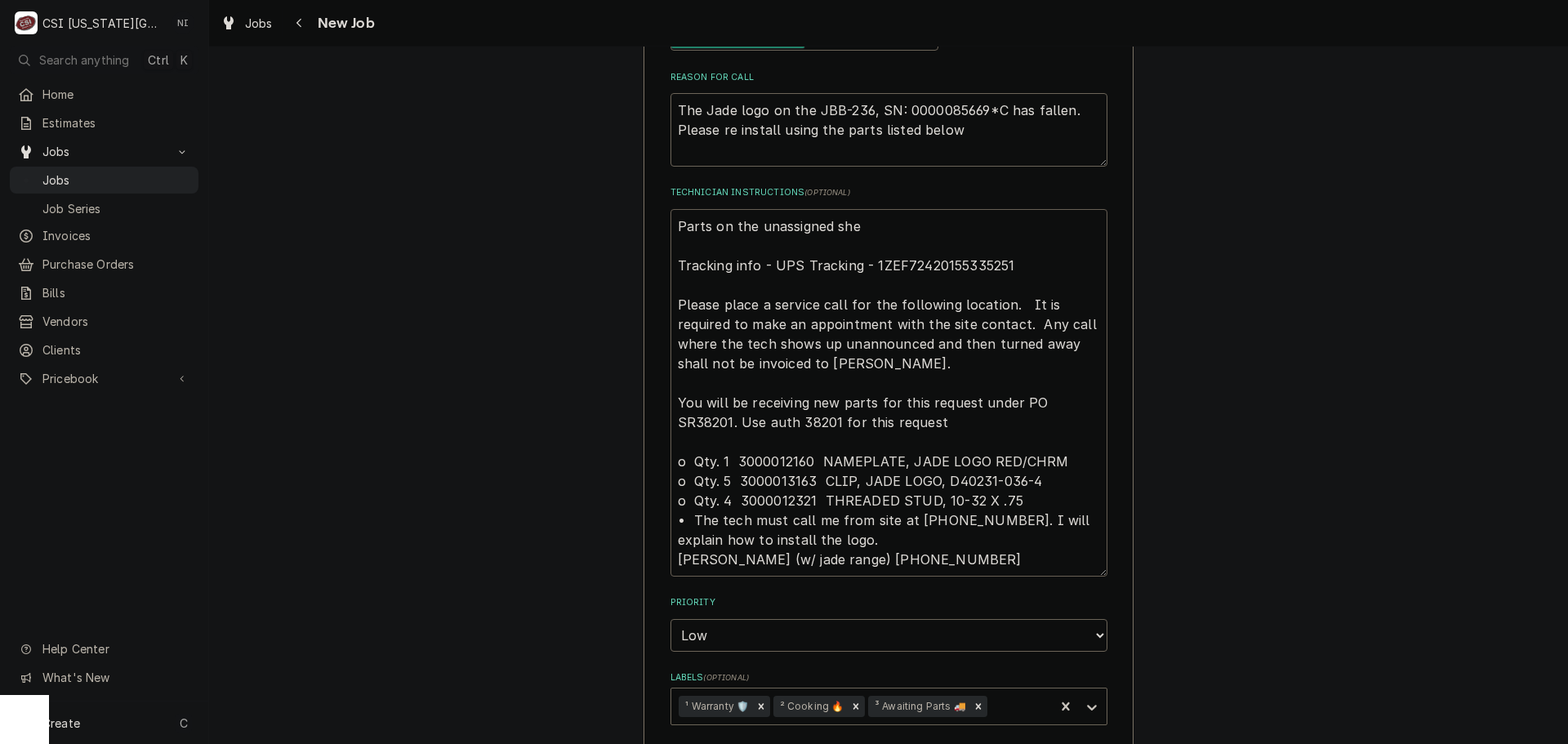
type textarea "Parts on the unassigned shel Tracking info - UPS Tracking - 1ZEF72420155335251 …"
type textarea "x"
type textarea "Parts on the unassigned shelf Tracking info - UPS Tracking - 1ZEF72420155335251…"
type textarea "x"
click at [976, 703] on icon "Remove ³ Awaiting Parts 🚚" at bounding box center [979, 706] width 6 height 6
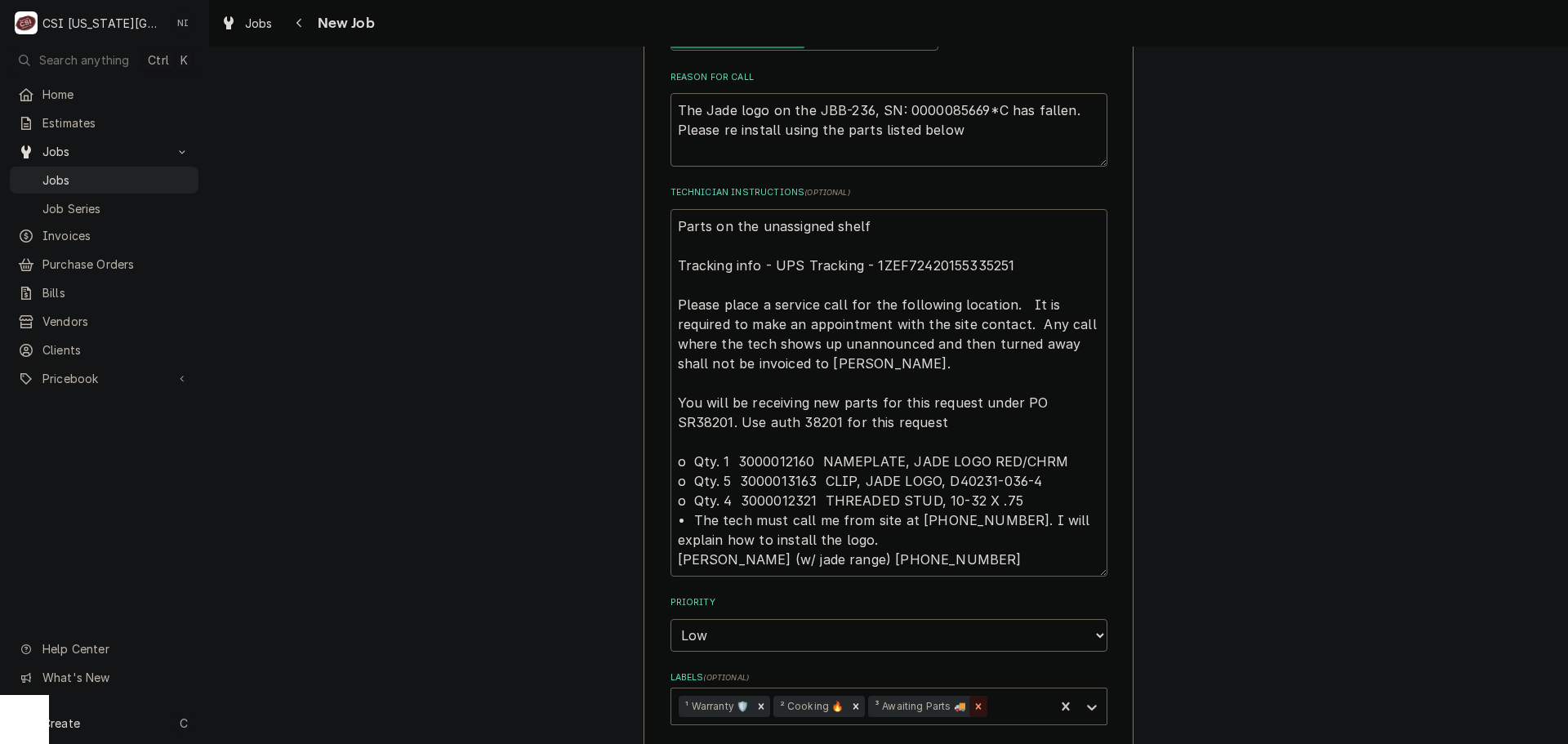
type textarea "Parts on the unassigned shelf Tracking info - UPS Tracking - 1ZEF72420155335251…"
click at [1087, 699] on icon "Labels" at bounding box center [1092, 707] width 17 height 17
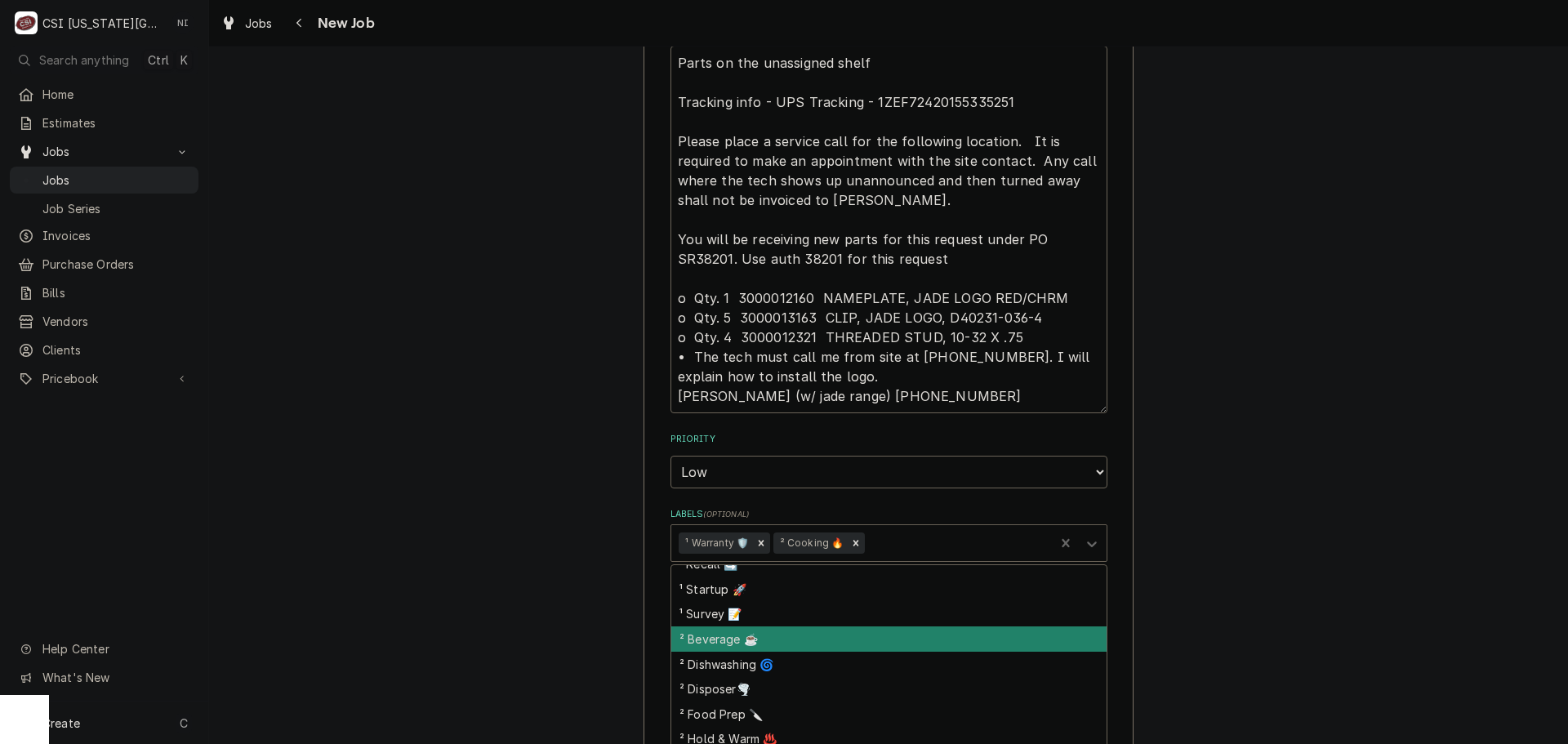
scroll to position [163, 0]
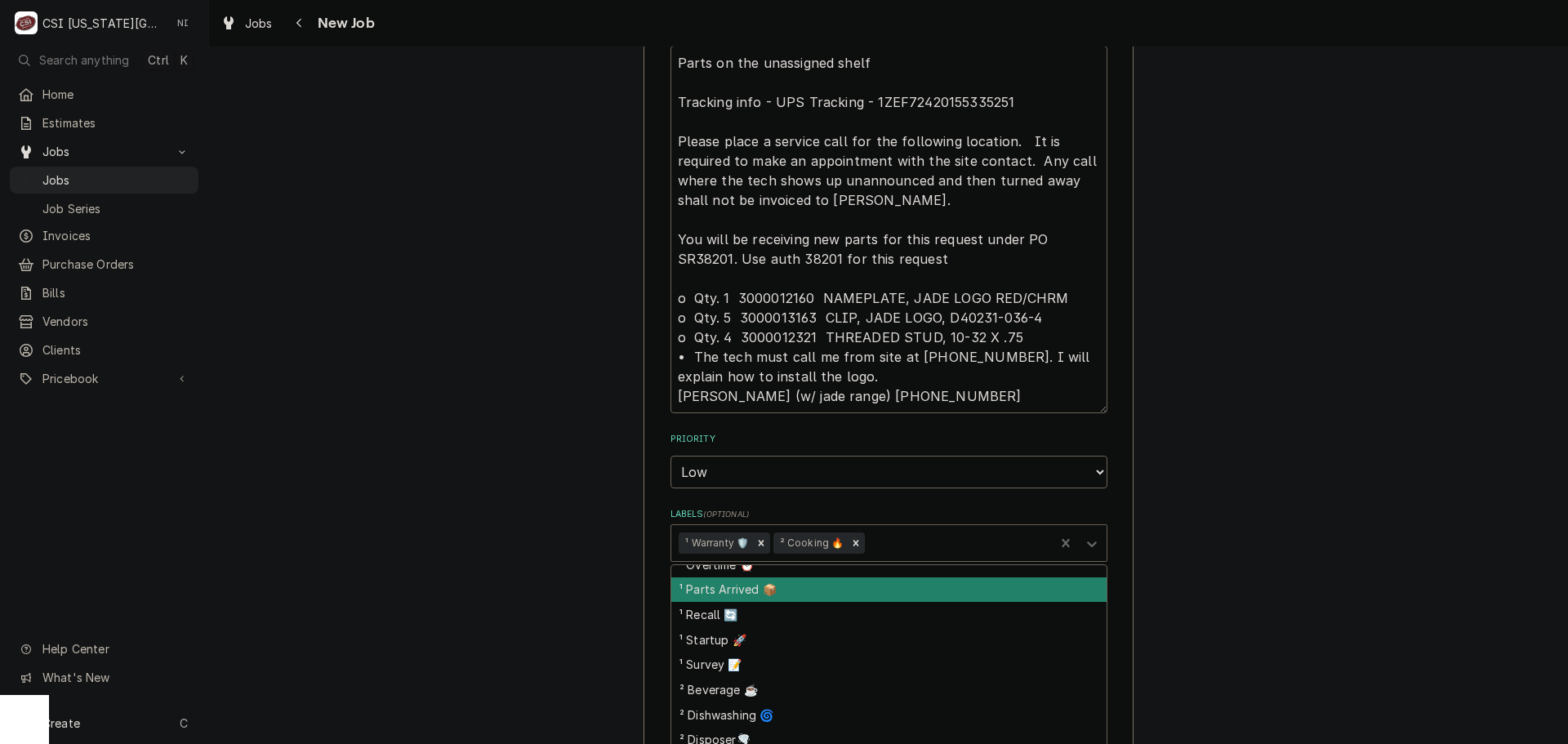
click at [767, 578] on div "¹ Parts Arrived 📦" at bounding box center [889, 590] width 436 height 25
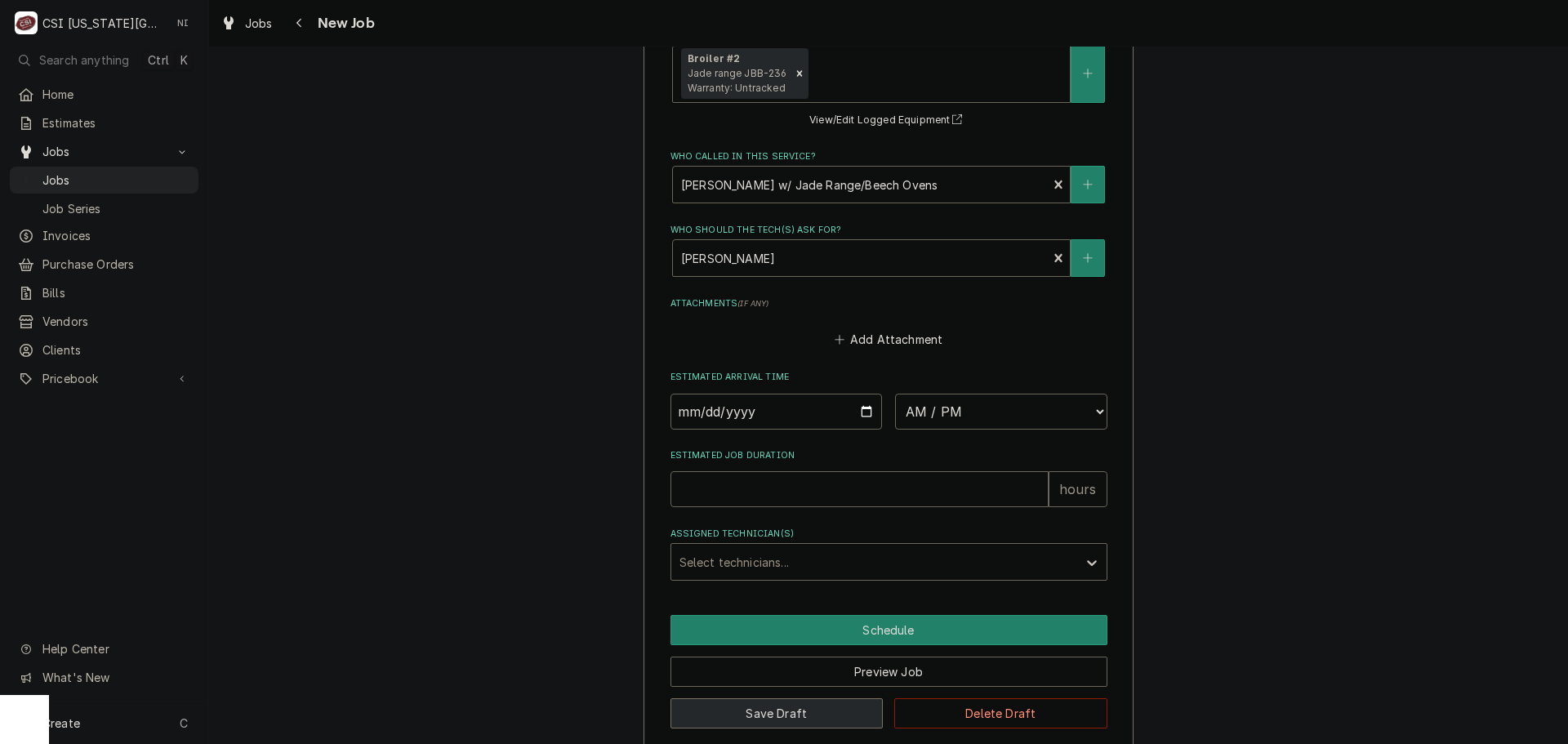
click at [818, 698] on button "Save Draft" at bounding box center [777, 713] width 213 height 30
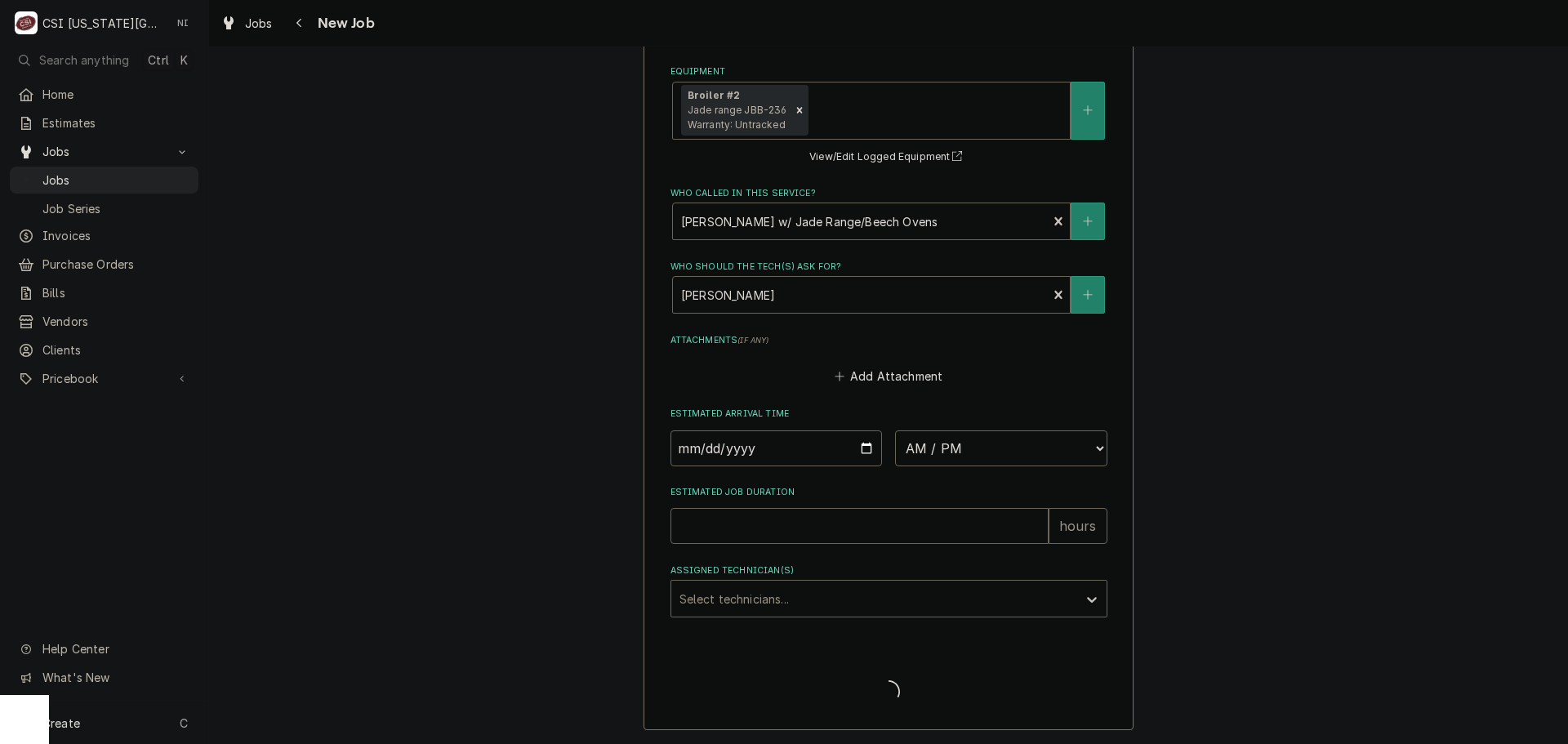
scroll to position [2172, 0]
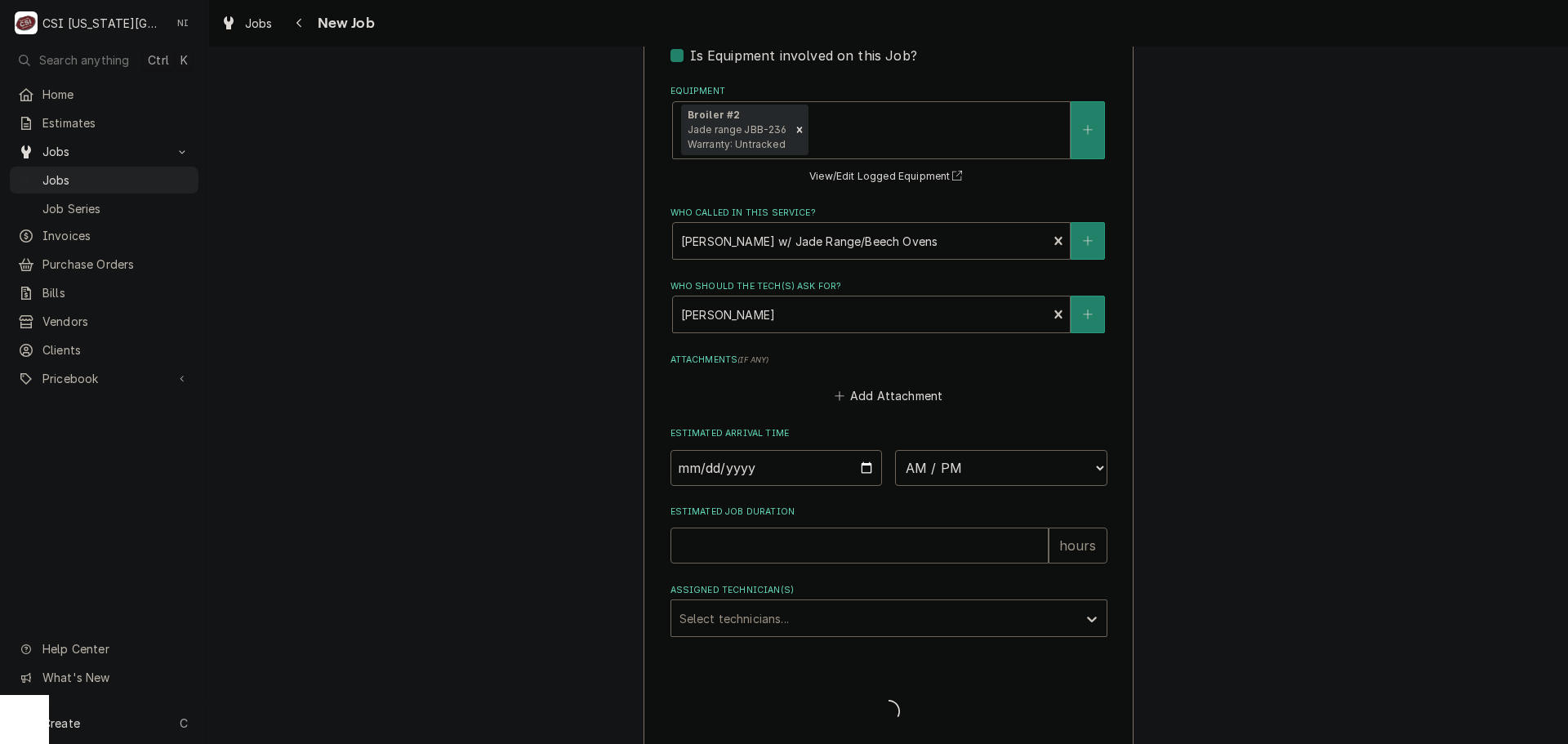
type textarea "x"
